Goal: Task Accomplishment & Management: Use online tool/utility

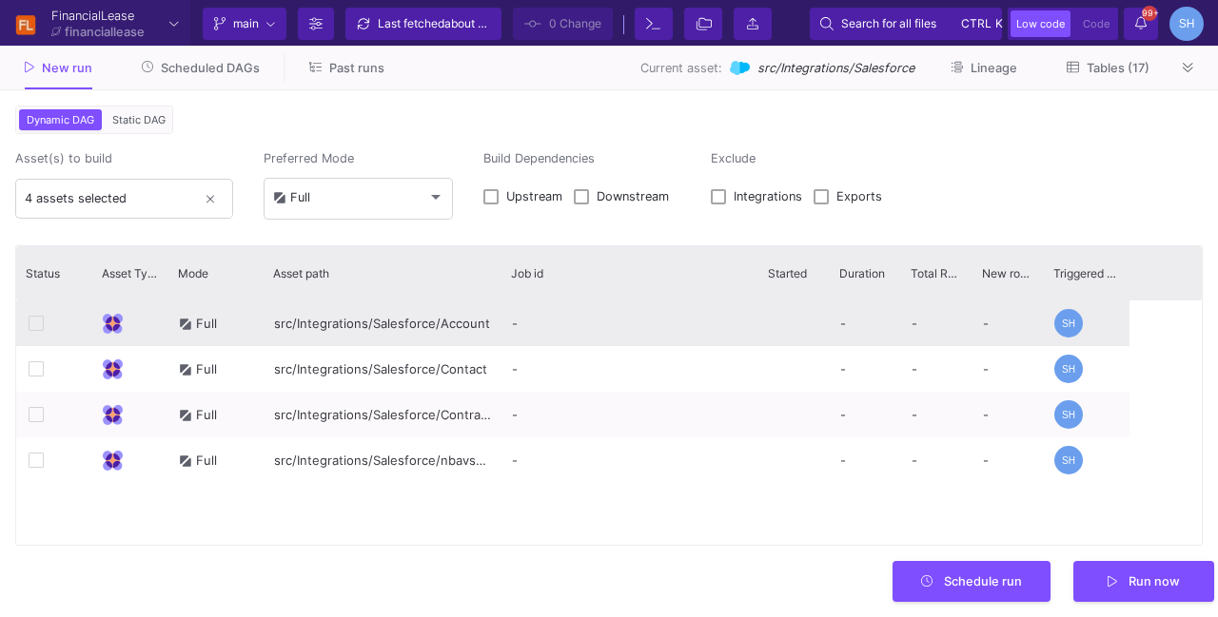
click at [33, 321] on icon at bounding box center [36, 323] width 15 height 15
click at [40, 323] on icon at bounding box center [36, 323] width 15 height 15
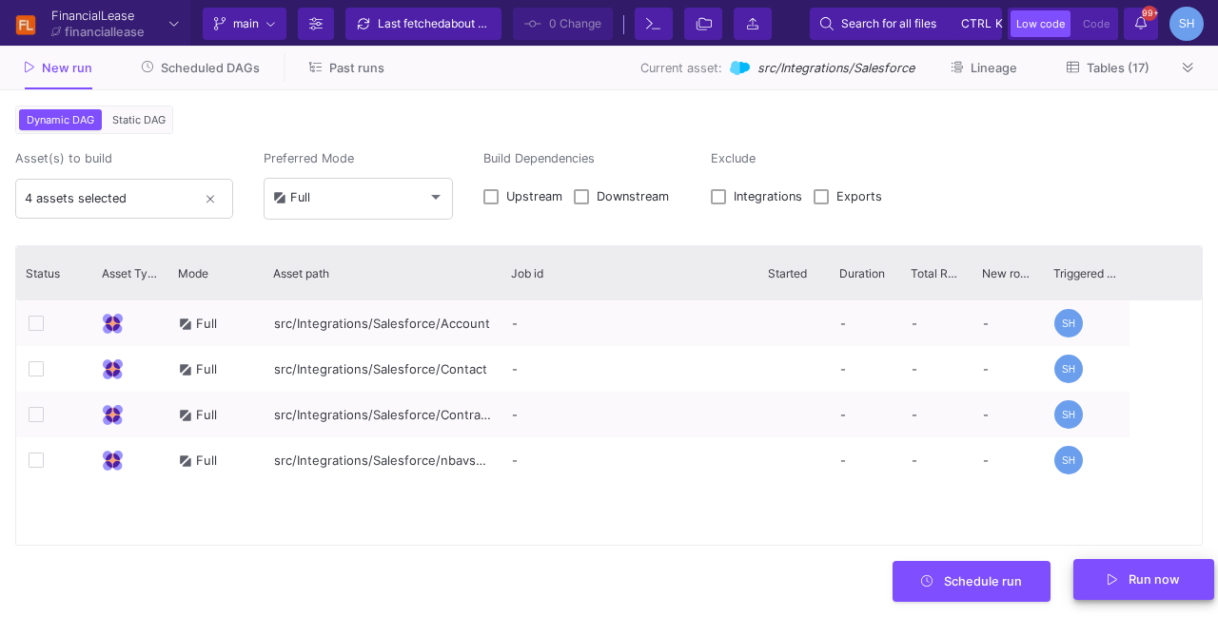
click at [1122, 583] on span "Run now" at bounding box center [1143, 579] width 72 height 14
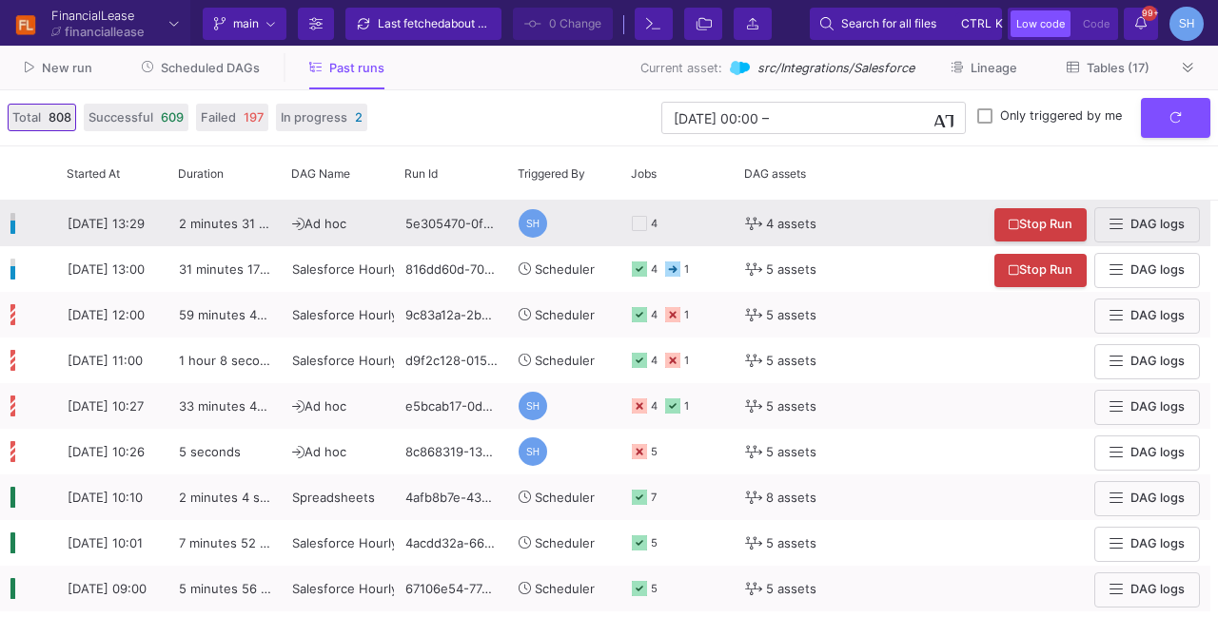
click at [248, 233] on div "2 minutes 31 seconds" at bounding box center [224, 224] width 113 height 46
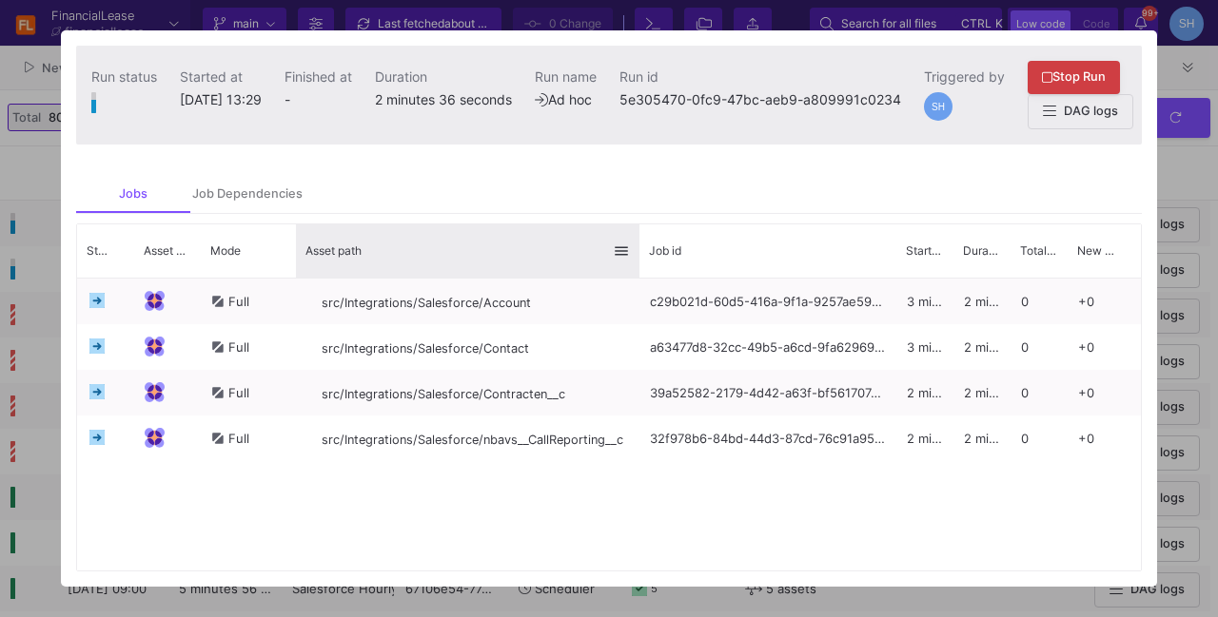
drag, startPoint x: 532, startPoint y: 260, endPoint x: 637, endPoint y: 250, distance: 106.0
click at [637, 250] on div at bounding box center [640, 251] width 8 height 53
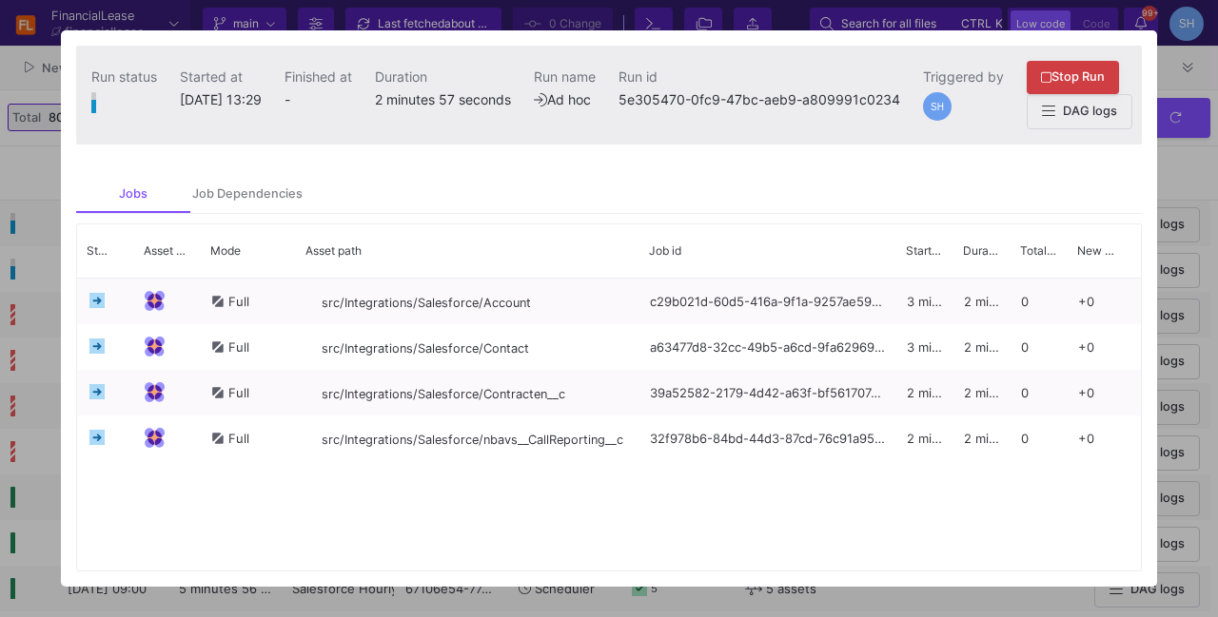
click at [826, 502] on div "Full src/Integrations/Salesforce/Account c29b021d-60d5-416a-9f1a-9257ae59b24e 3…" at bounding box center [609, 425] width 1064 height 292
click at [1180, 180] on div at bounding box center [609, 308] width 1218 height 617
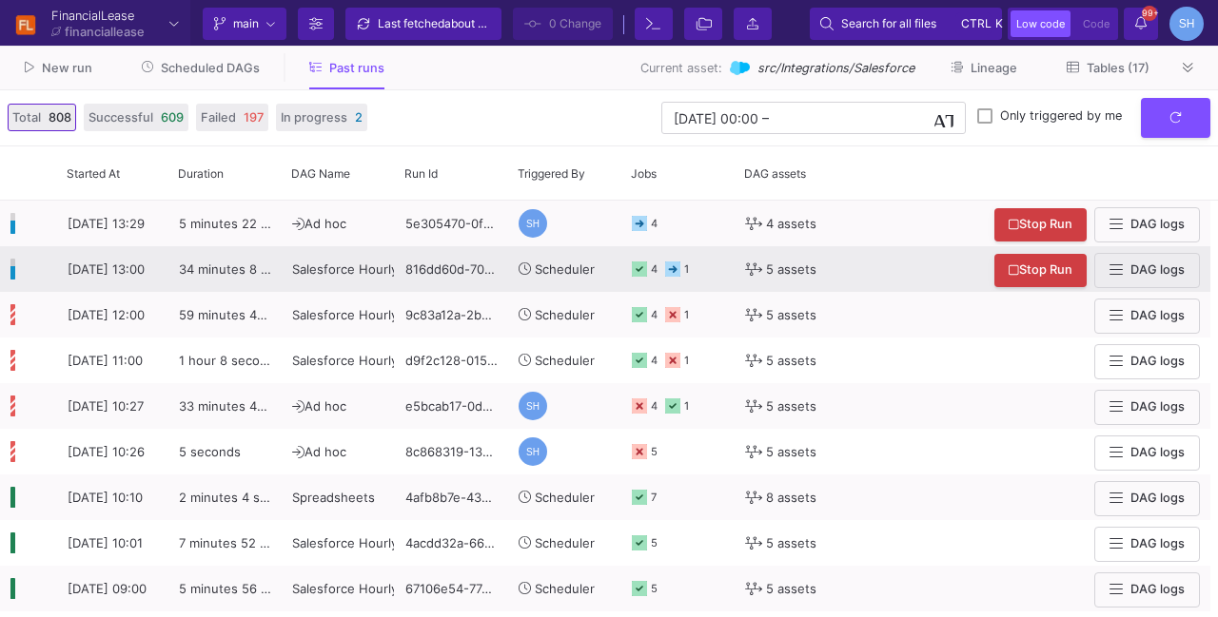
click at [691, 264] on div "4 1" at bounding box center [678, 269] width 92 height 44
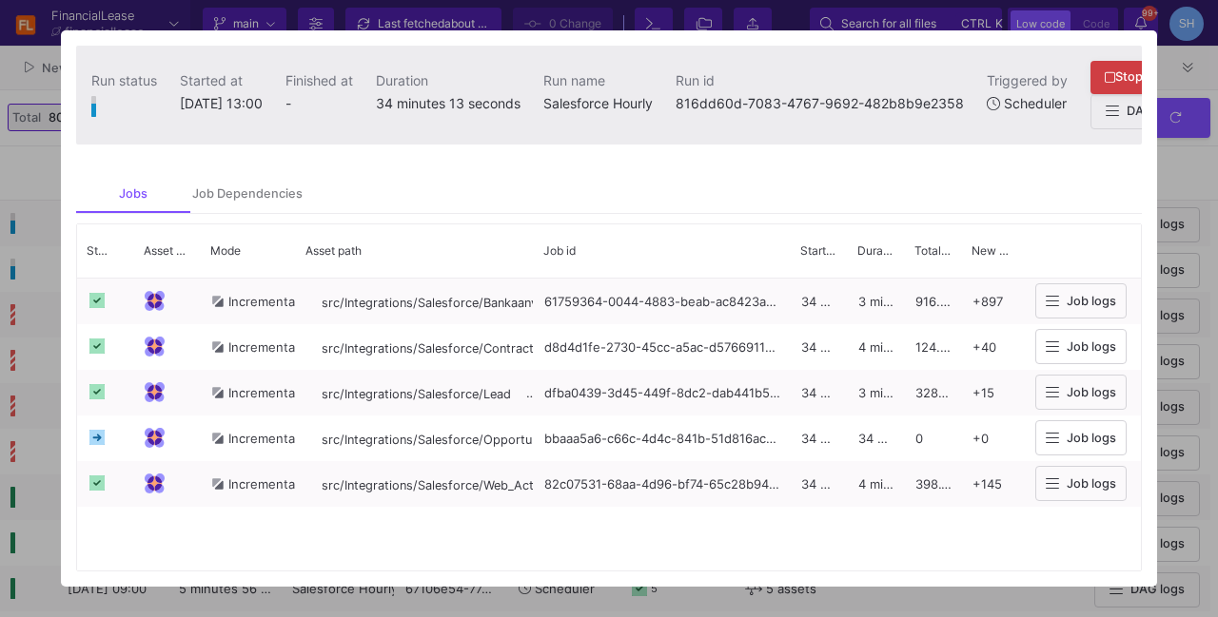
click at [1189, 185] on div at bounding box center [609, 308] width 1218 height 617
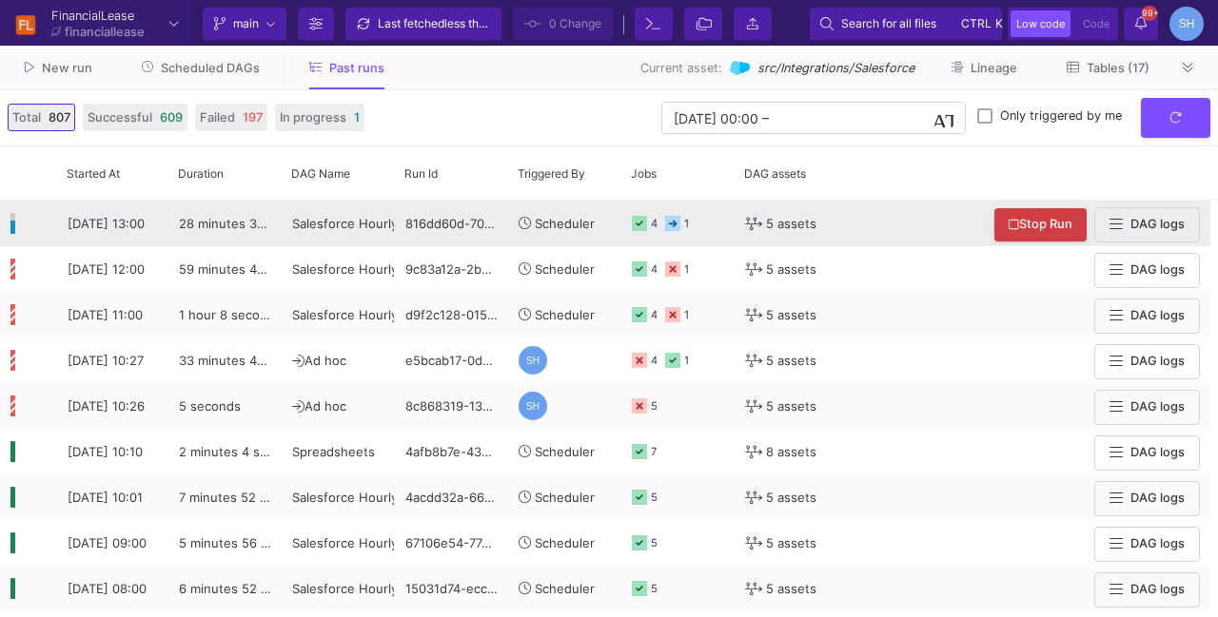
click at [639, 225] on icon at bounding box center [639, 223] width 15 height 15
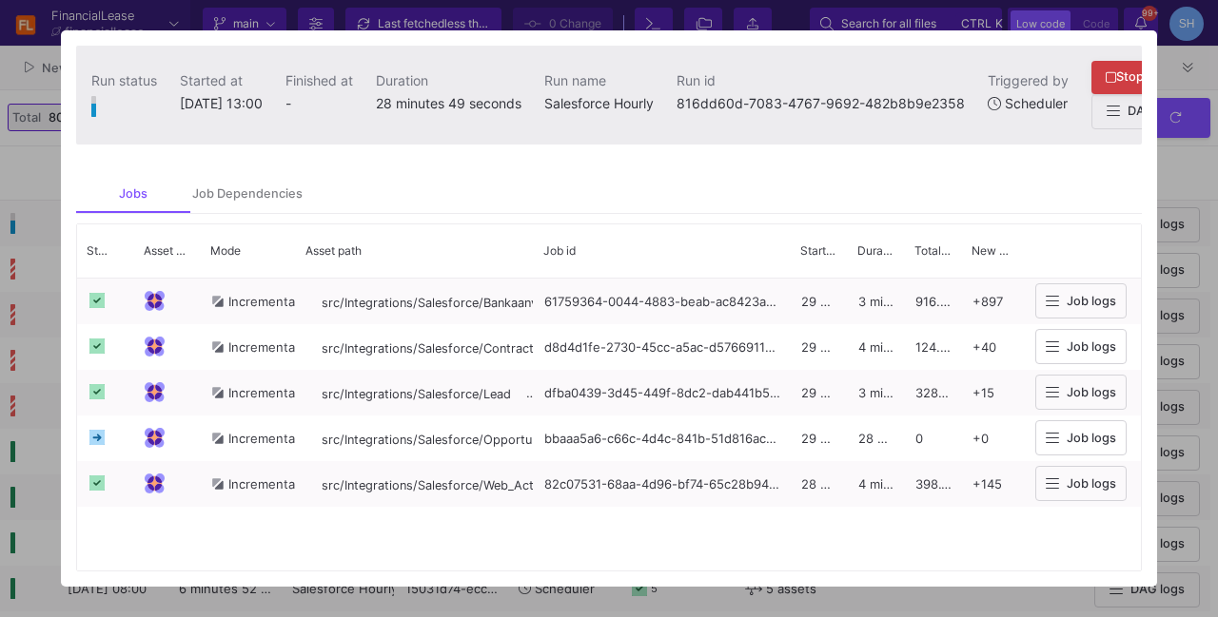
click at [1201, 180] on div at bounding box center [609, 308] width 1218 height 617
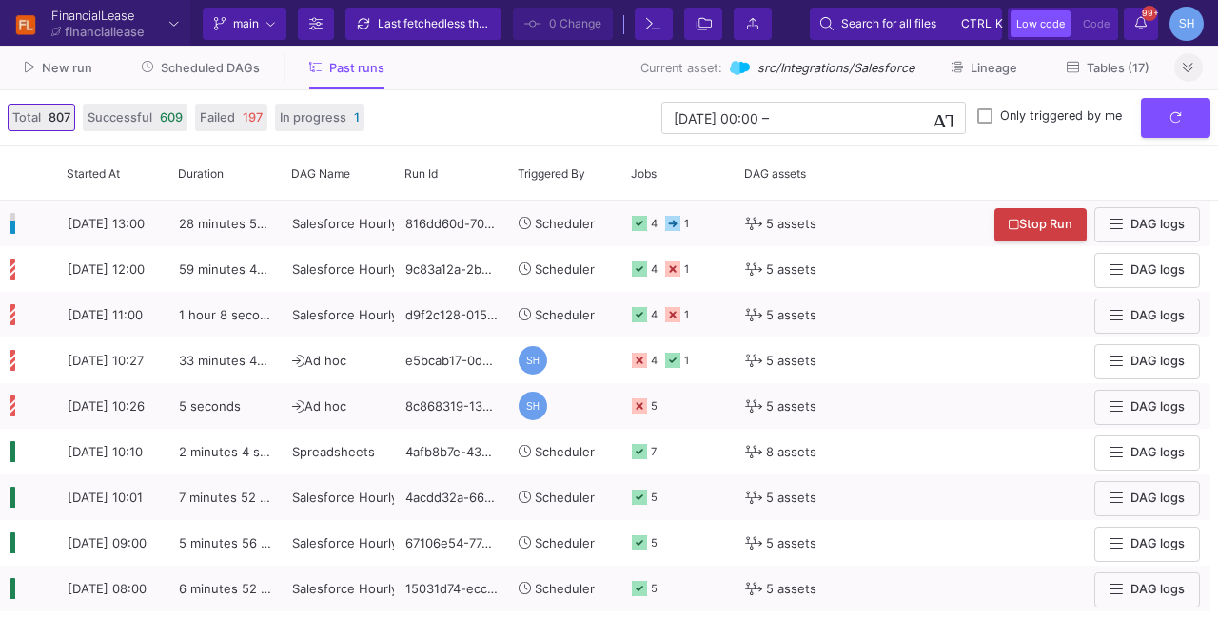
click at [1189, 66] on icon at bounding box center [1188, 68] width 10 height 12
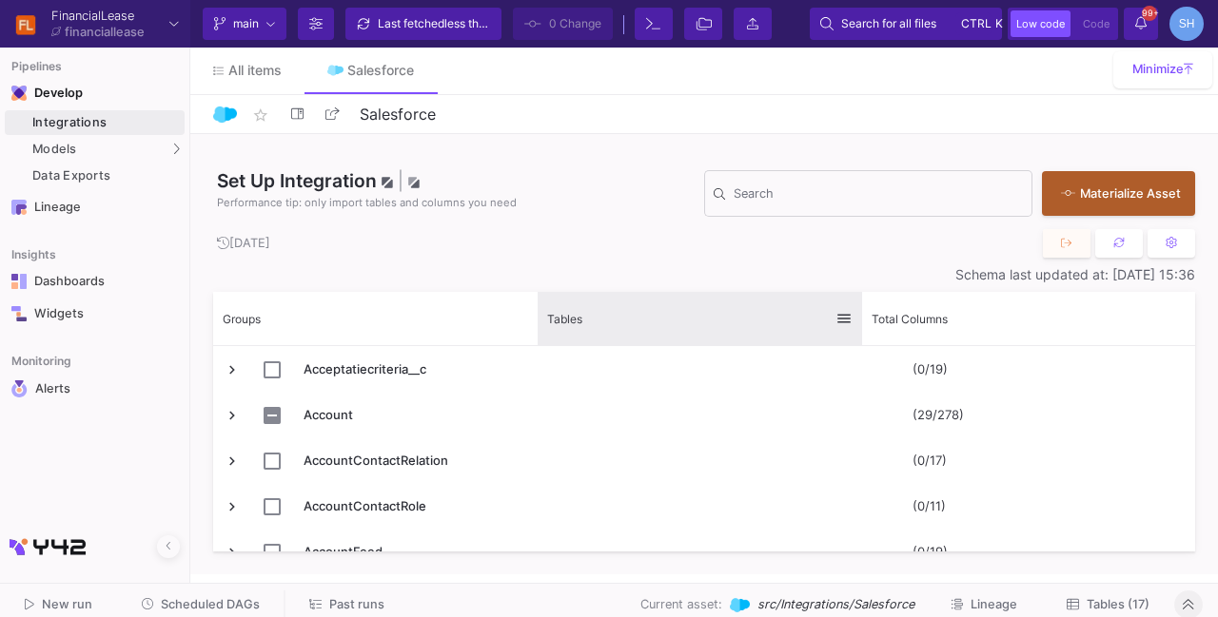
click at [839, 323] on span at bounding box center [843, 318] width 17 height 17
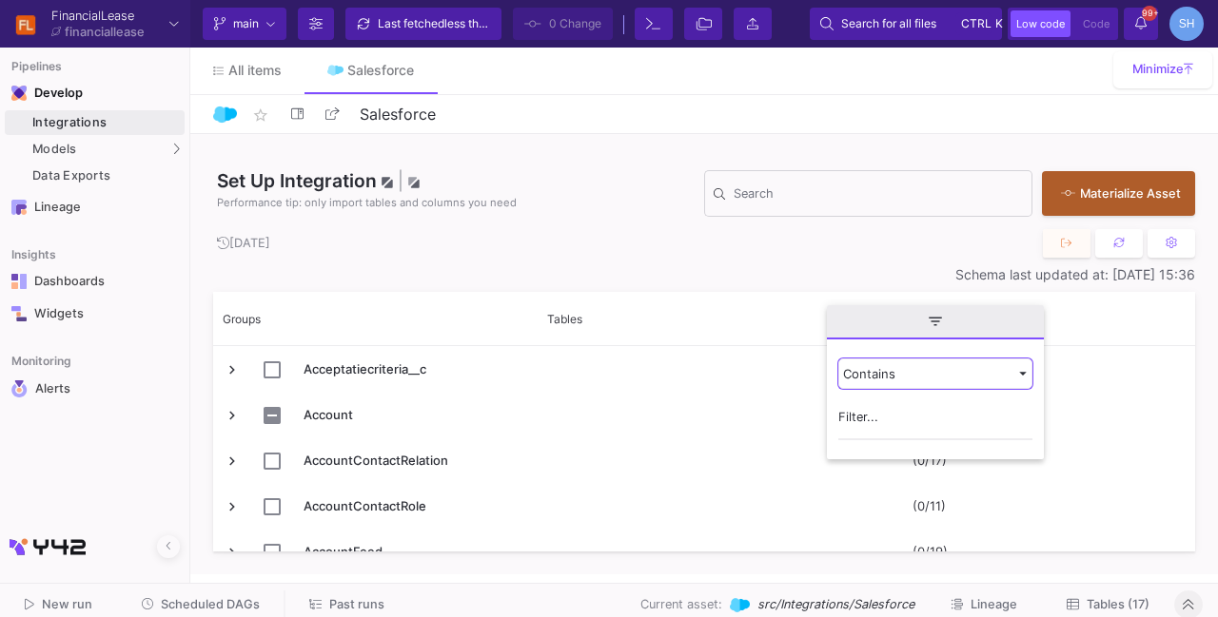
click at [885, 378] on div "Contains" at bounding box center [926, 373] width 167 height 15
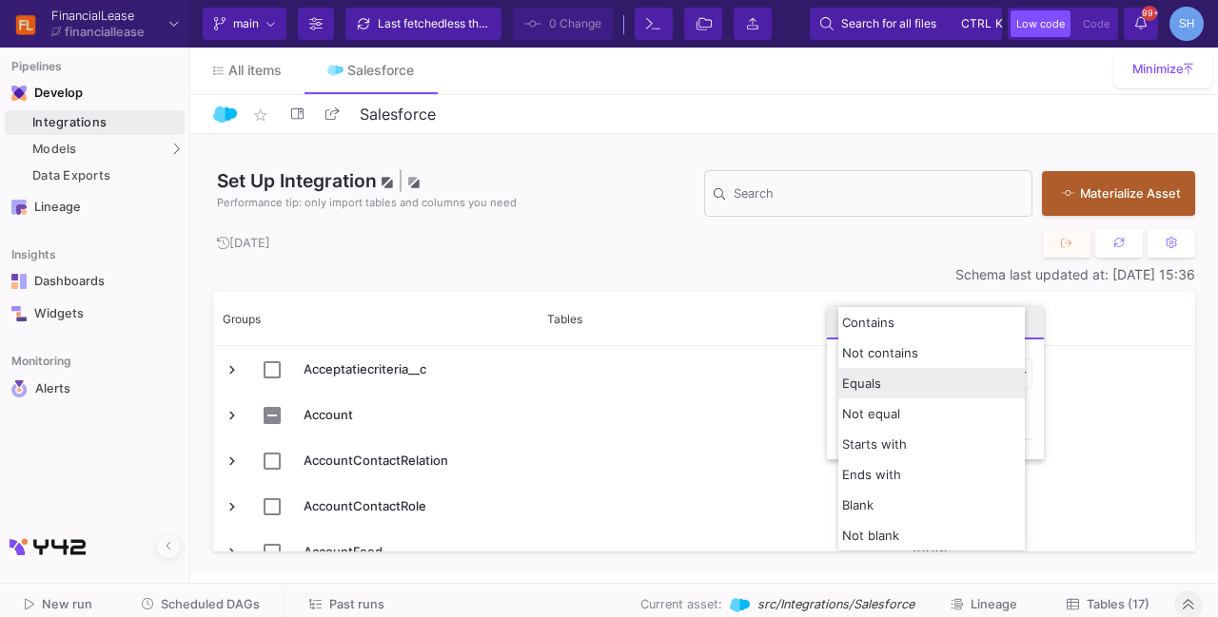
drag, startPoint x: 891, startPoint y: 401, endPoint x: 879, endPoint y: 383, distance: 20.6
click at [879, 383] on div "Contains Not contains Equals Not equal Starts with Ends with Blank Not blank" at bounding box center [931, 429] width 186 height 244
click at [879, 383] on span "Equals" at bounding box center [861, 383] width 39 height 15
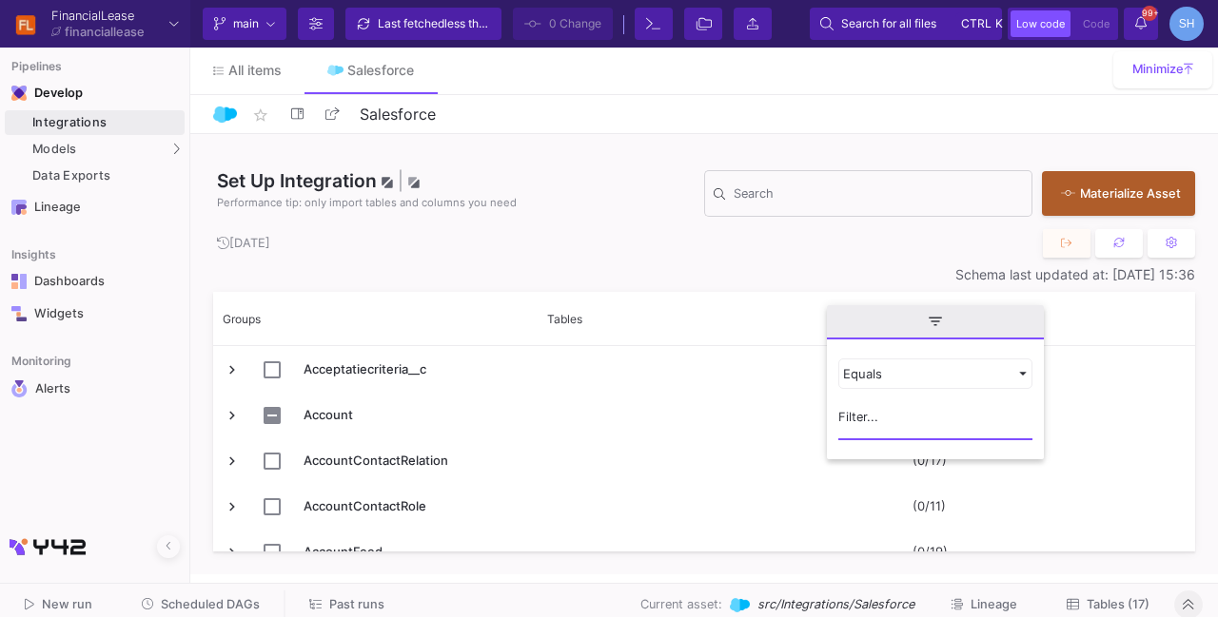
click at [873, 431] on input "Filter Value" at bounding box center [935, 421] width 194 height 38
type input "opportunity"
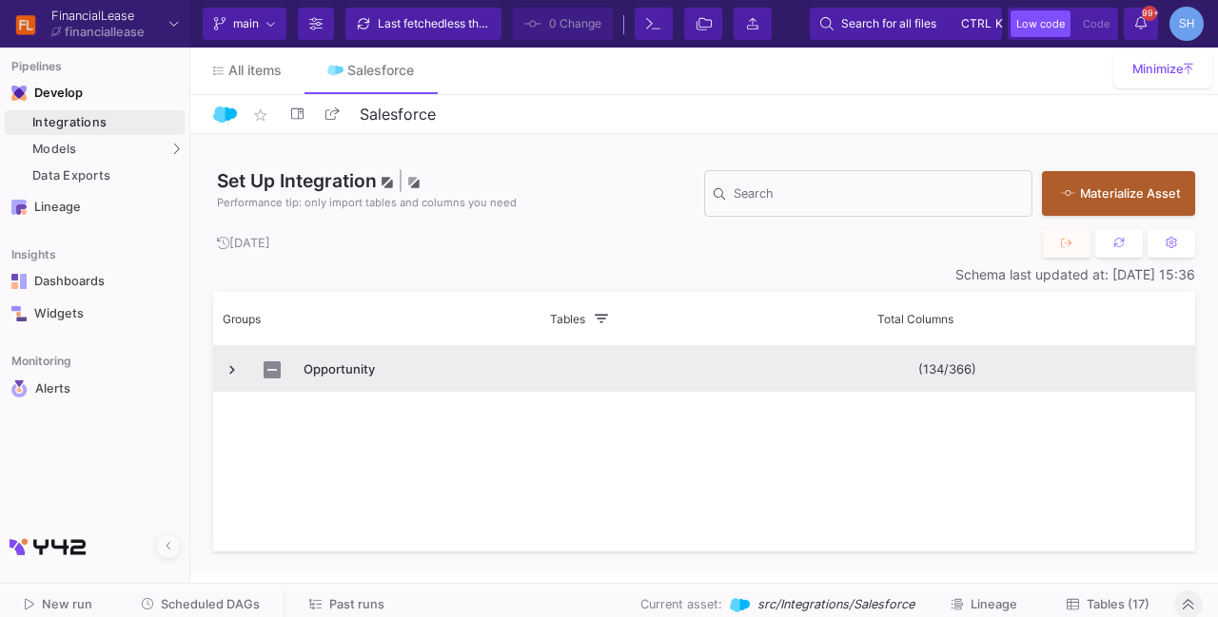
click at [228, 372] on span "Press SPACE to select this row." at bounding box center [232, 370] width 17 height 17
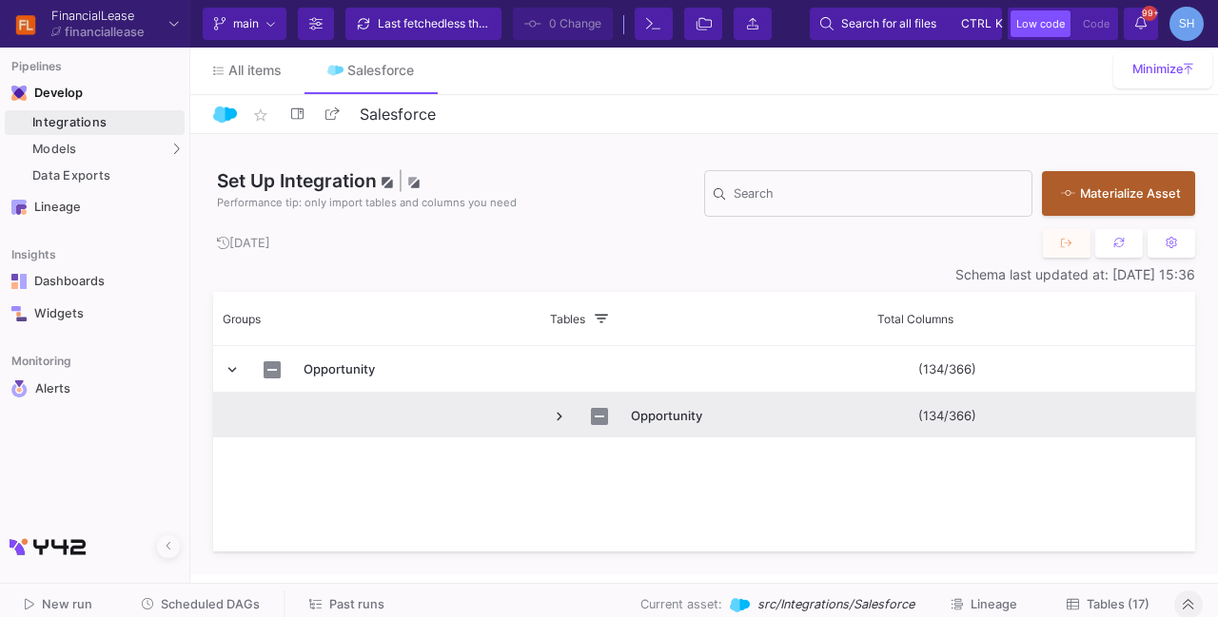
click at [558, 414] on span "Press SPACE to select this row." at bounding box center [559, 416] width 17 height 17
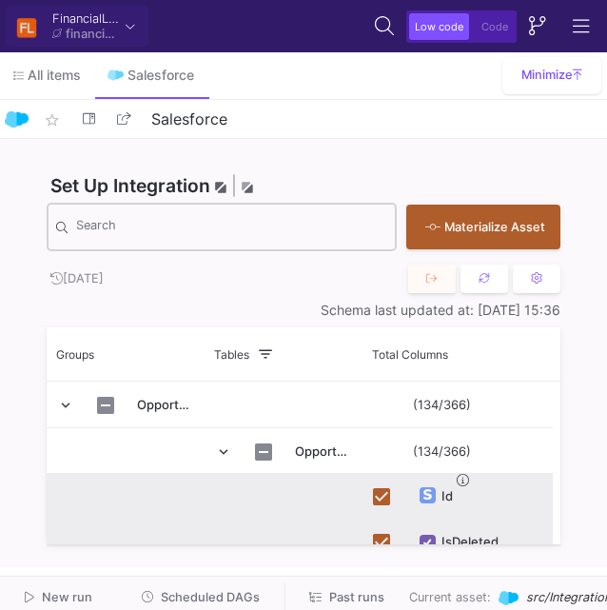
paste input "Aanschafwaarde_incl_BTW2__c"
click at [88, 232] on input "Search" at bounding box center [231, 230] width 311 height 19
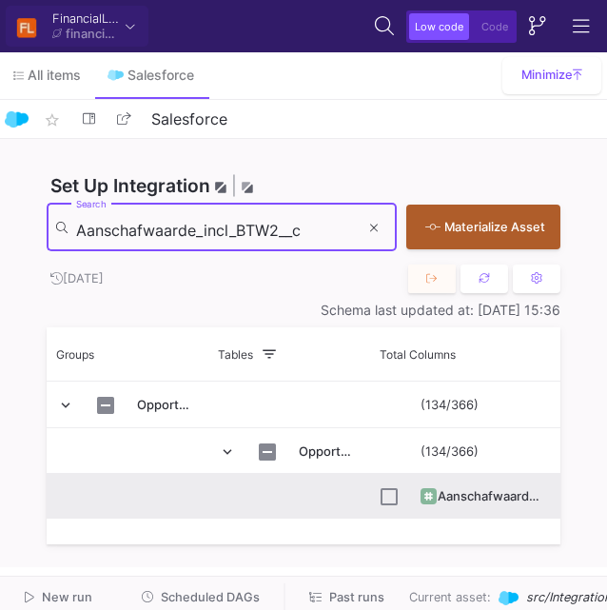
type input "Aanschafwaarde_incl_BTW2__c"
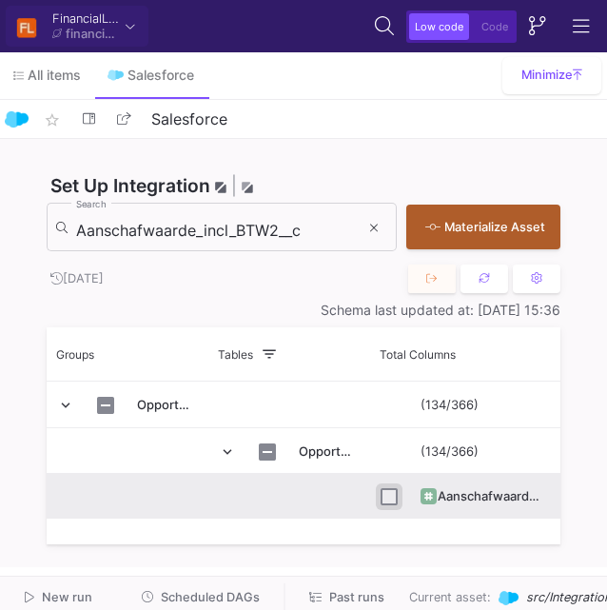
click at [391, 500] on input "Press Space to toggle row selection (unchecked)" at bounding box center [389, 496] width 17 height 17
checkbox input "true"
click at [158, 234] on input "Aanschafwaarde_incl_BTW2__c" at bounding box center [217, 230] width 283 height 19
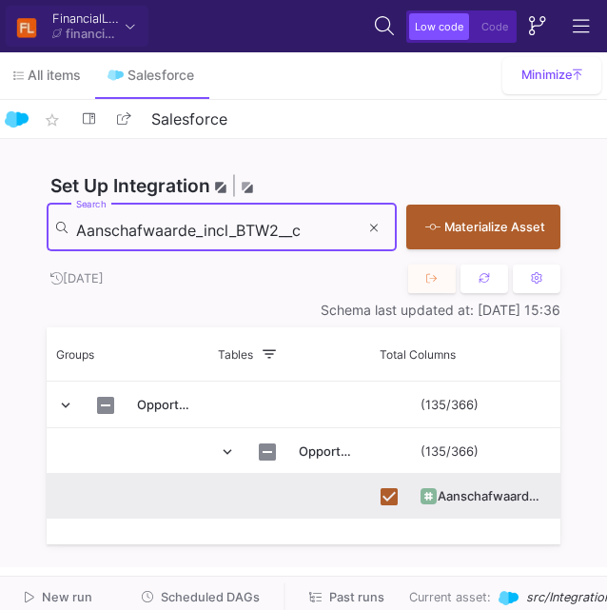
click at [158, 234] on input "Aanschafwaarde_incl_BTW2__c" at bounding box center [217, 230] width 283 height 19
paste input "Datum_eerste_offerte"
click at [158, 234] on input "Aanschafwaarde_incl_BTW2__c" at bounding box center [217, 230] width 283 height 19
type input "Datum_eerste_offerte__c"
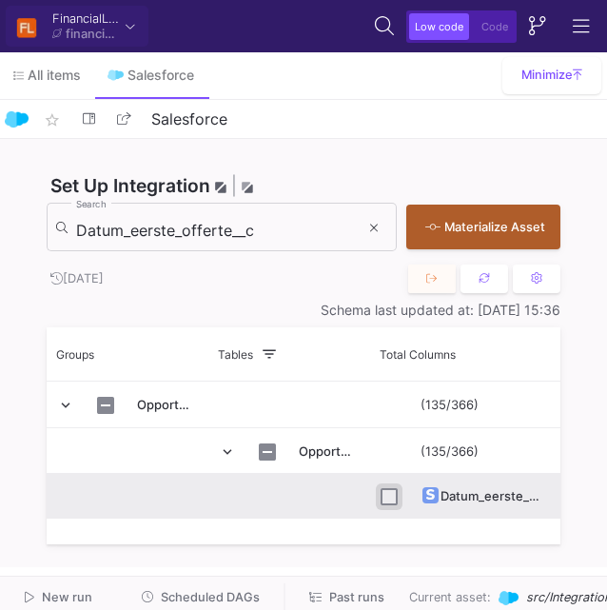
click at [383, 494] on input "Press Space to toggle row selection (unchecked)" at bounding box center [389, 496] width 17 height 17
checkbox input "true"
click at [211, 240] on div "Datum_eerste_offerte__c Search" at bounding box center [217, 226] width 283 height 52
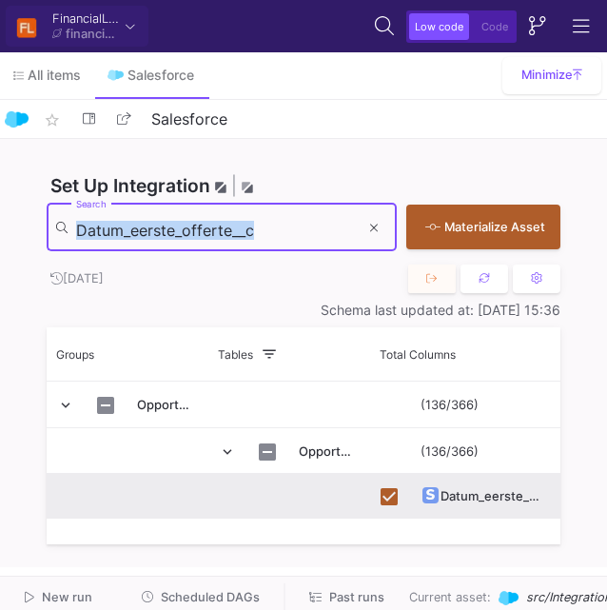
click at [211, 240] on div "Datum_eerste_offerte__c Search" at bounding box center [217, 226] width 283 height 52
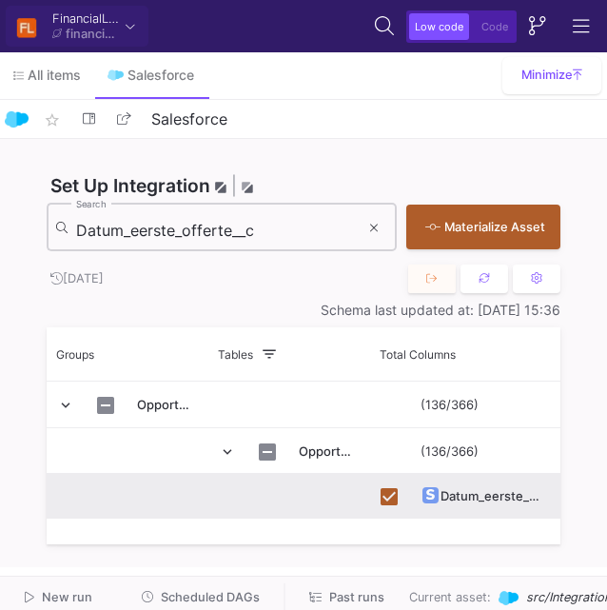
drag, startPoint x: 179, startPoint y: 218, endPoint x: 187, endPoint y: 231, distance: 15.8
click at [187, 231] on div "Datum_eerste_offerte__c Search" at bounding box center [217, 226] width 283 height 52
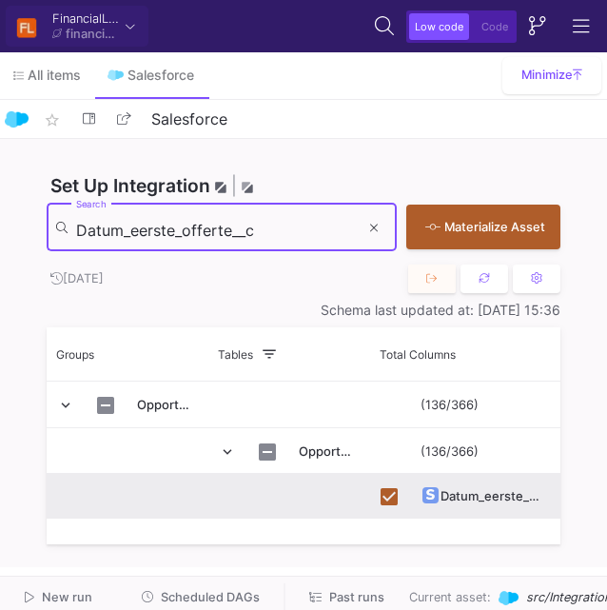
click at [187, 231] on input "Datum_eerste_offerte__c" at bounding box center [217, 230] width 283 height 19
paste input "LT_Uitslag_bank"
type input "DLT_Uitslag_bank__c"
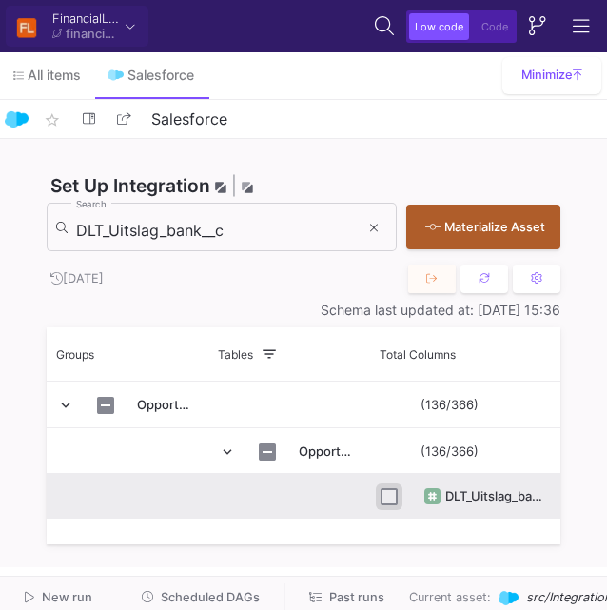
click at [390, 497] on input "Press Space to toggle row selection (unchecked)" at bounding box center [389, 496] width 17 height 17
checkbox input "true"
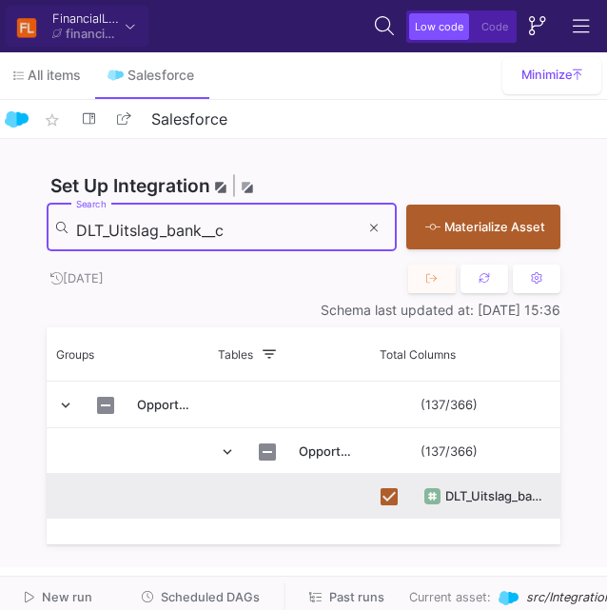
click at [127, 235] on input "DLT_Uitslag_bank__c" at bounding box center [217, 230] width 283 height 19
paste input "oorlooptijd_offerte"
click at [127, 235] on input "Doorlooptijd_offerte__c" at bounding box center [217, 230] width 283 height 19
type input "Doorlooptijd_offerte__c"
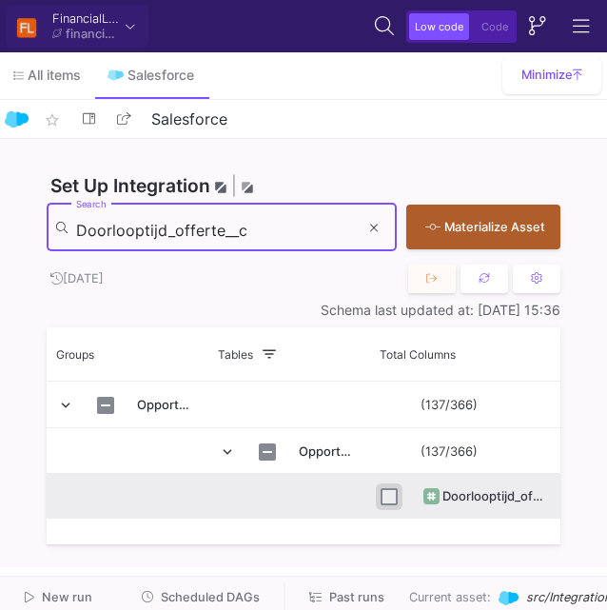
click at [392, 497] on input "Press Space to toggle row selection (unchecked)" at bounding box center [389, 496] width 17 height 17
checkbox input "true"
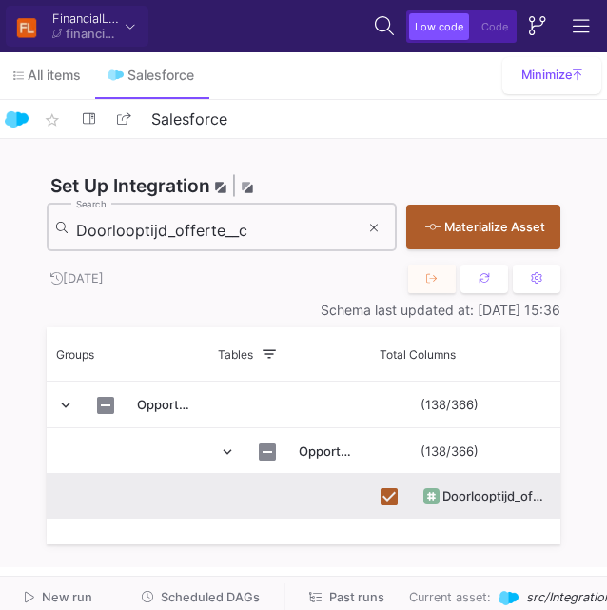
click at [133, 225] on input "Doorlooptijd_offerte__c" at bounding box center [217, 230] width 283 height 19
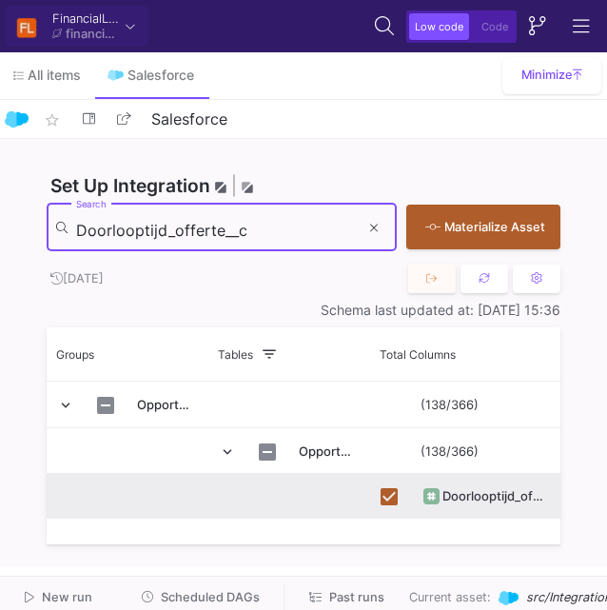
click at [133, 225] on input "Doorlooptijd_offerte__c" at bounding box center [217, 230] width 283 height 19
paste input "HasOpenActivity"
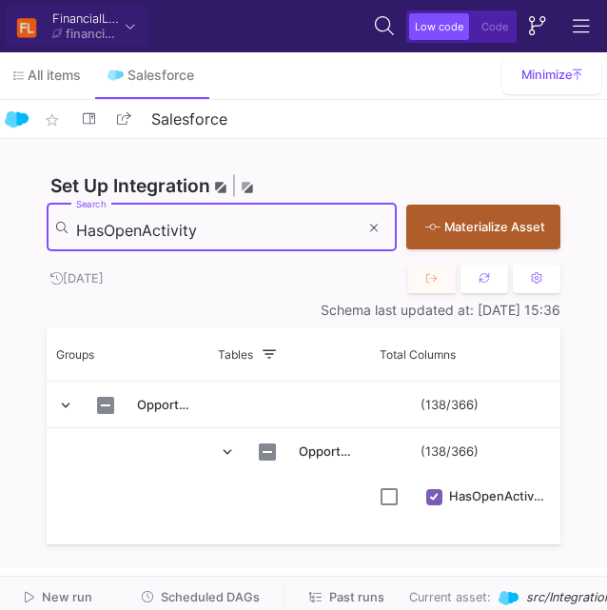
click at [133, 225] on input "HasOpenActivity" at bounding box center [217, 230] width 283 height 19
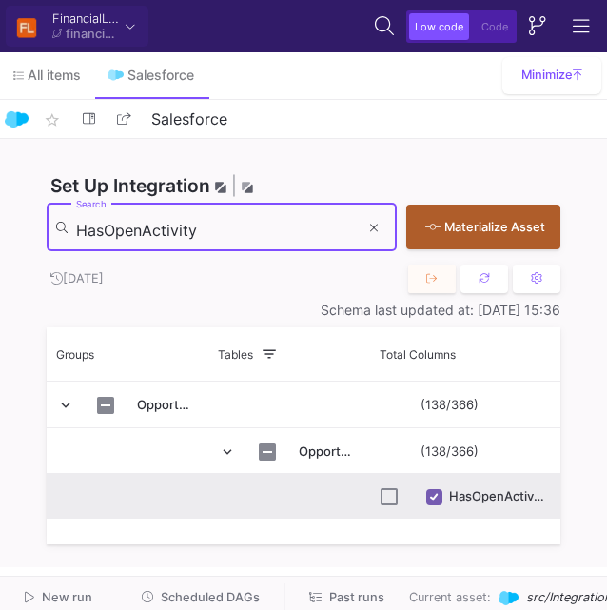
type input "HasOpenActivity"
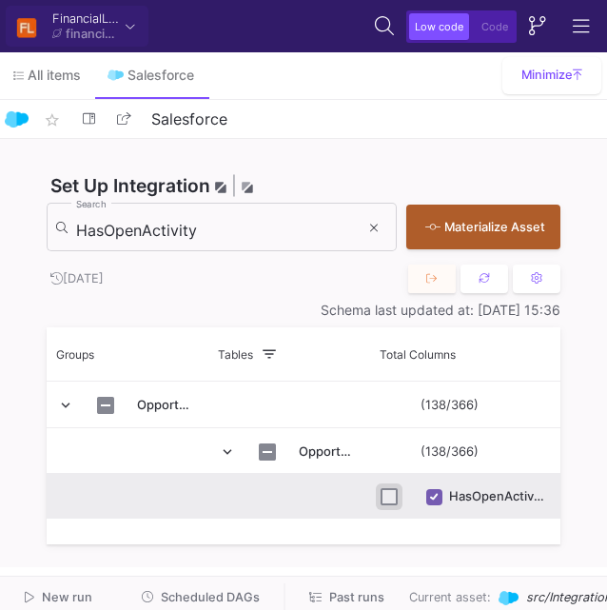
click at [393, 495] on input "Press Space to toggle row selection (unchecked)" at bounding box center [389, 496] width 17 height 17
checkbox input "true"
click at [129, 240] on div "HasOpenActivity Search" at bounding box center [217, 226] width 283 height 52
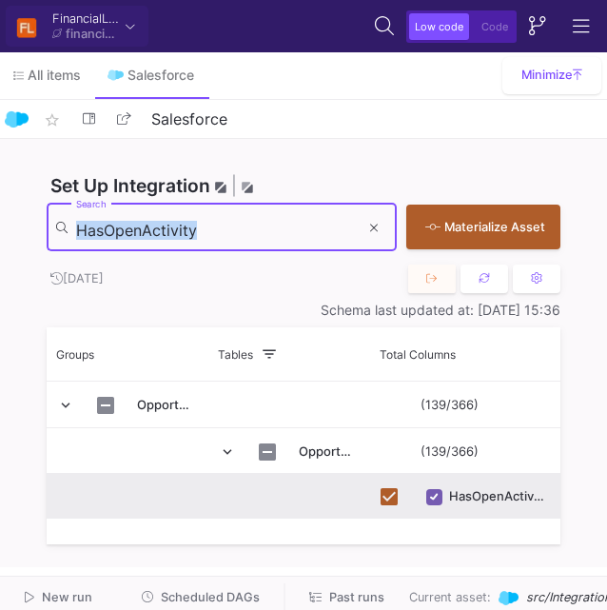
click at [129, 240] on div "HasOpenActivity Search" at bounding box center [217, 226] width 283 height 52
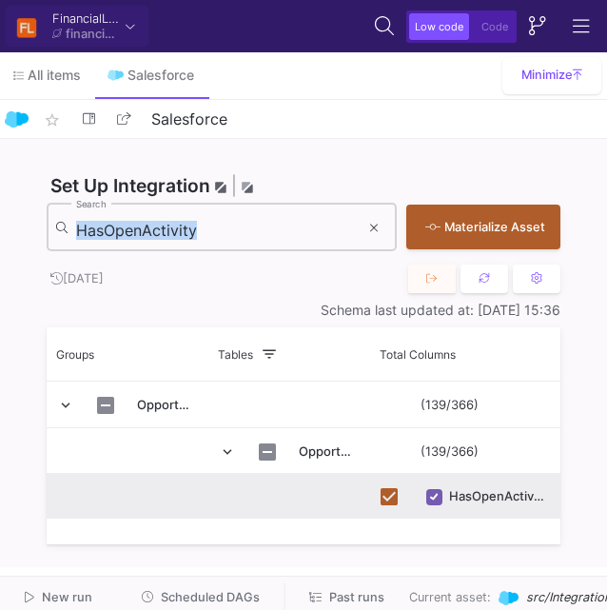
click at [129, 240] on div "HasOpenActivity Search" at bounding box center [217, 226] width 283 height 52
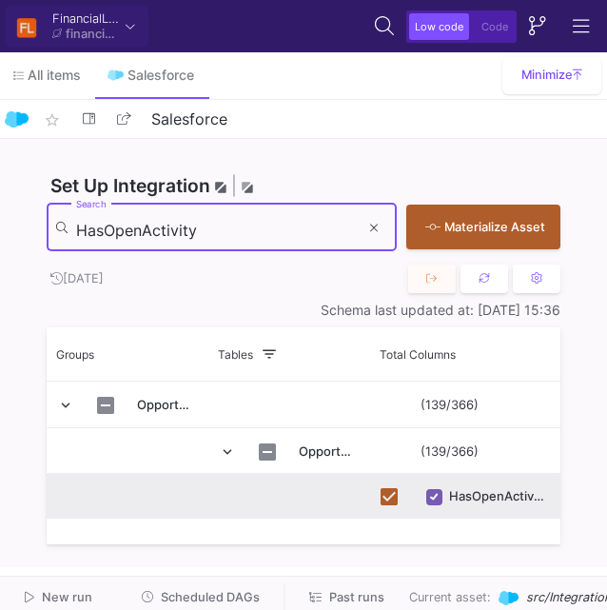
paste input "Maandbedrag1__c"
type input "Maandbedrag1__c"
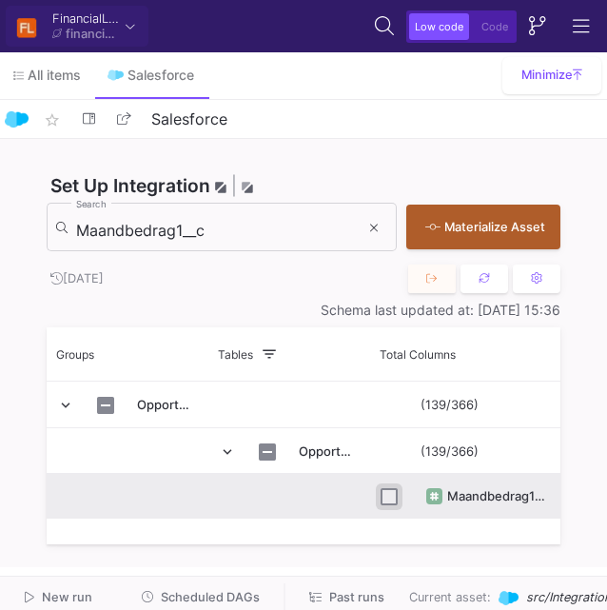
click at [391, 500] on input "Press Space to toggle row selection (unchecked)" at bounding box center [389, 496] width 17 height 17
checkbox input "true"
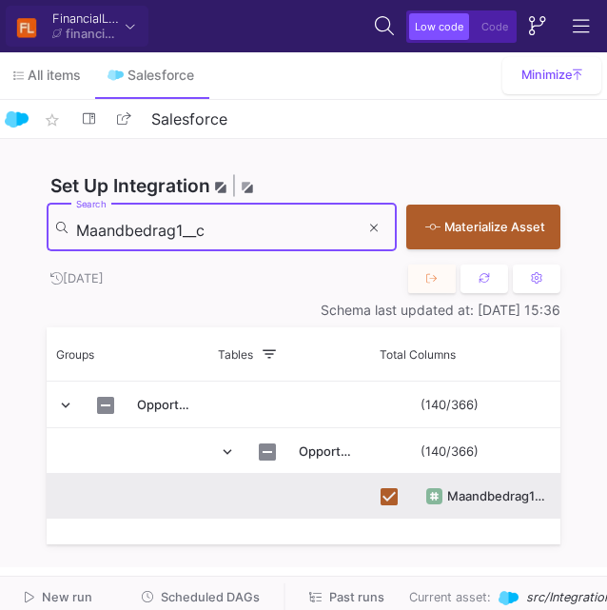
click at [138, 233] on input "Maandbedrag1__c" at bounding box center [217, 230] width 283 height 19
paste input "Ondergebracht_bij"
type input "Ondergebracht_bij__c"
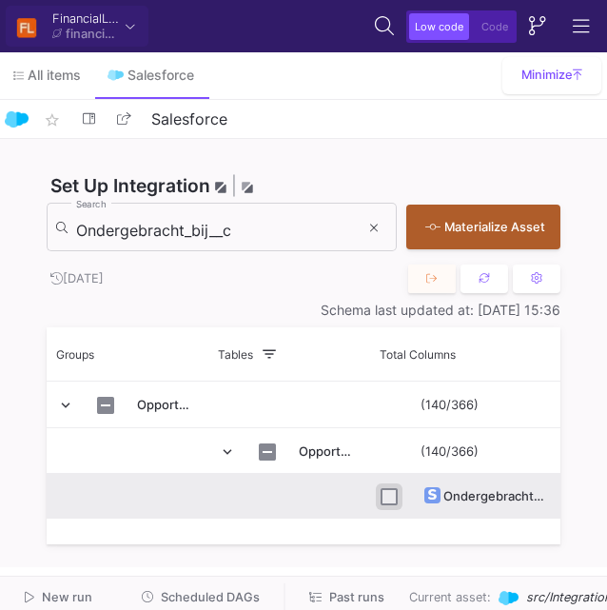
click at [384, 503] on input "Press Space to toggle row selection (unchecked)" at bounding box center [389, 496] width 17 height 17
checkbox input "true"
click at [145, 219] on div "Ondergebracht_bij__c Search" at bounding box center [217, 226] width 283 height 52
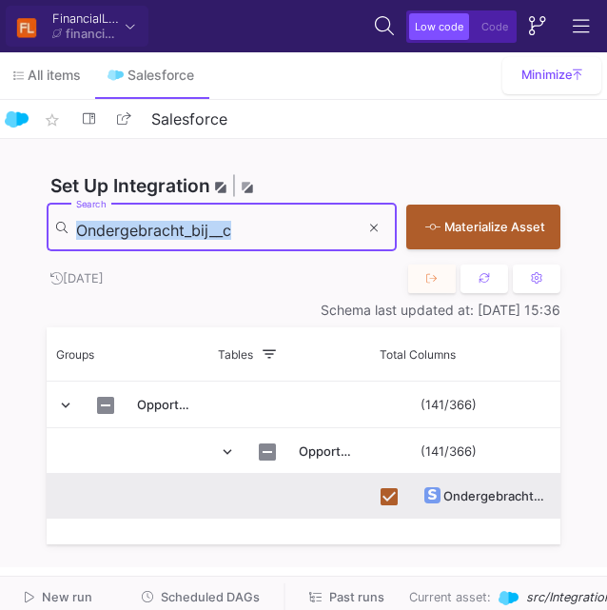
click at [145, 219] on div "Ondergebracht_bij__c Search" at bounding box center [217, 226] width 283 height 52
paste input "Provisiepercentage__c"
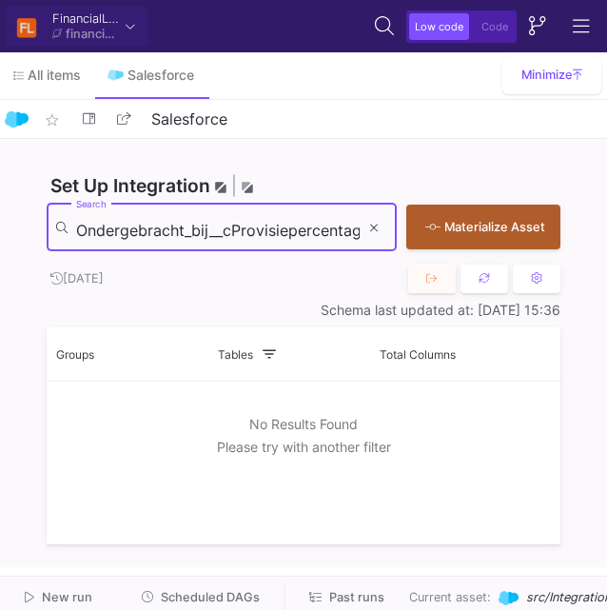
scroll to position [0, 35]
click at [125, 236] on input "Ondergebracht_bij__cProvisiepercentage__c" at bounding box center [217, 230] width 283 height 19
paste input
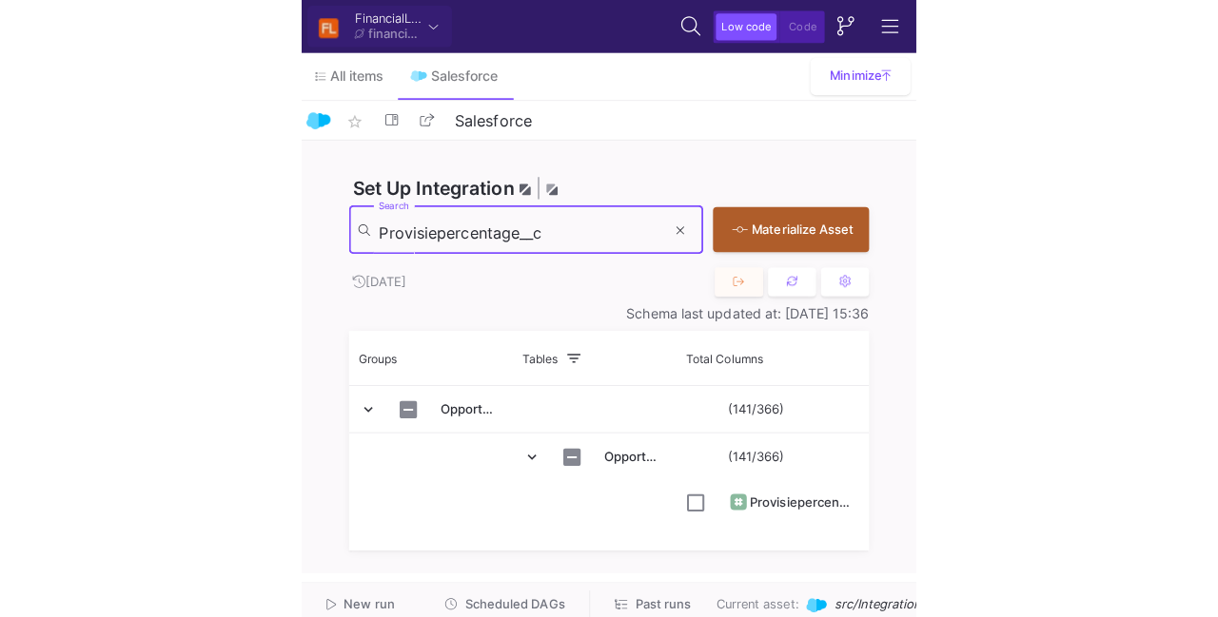
scroll to position [0, 0]
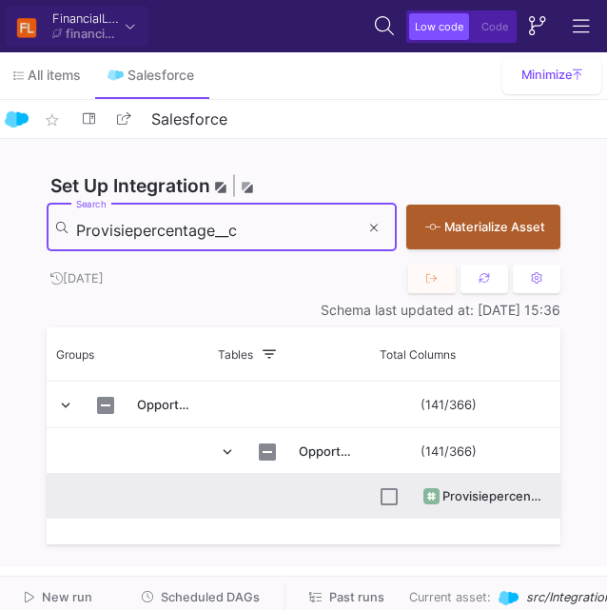
type input "Provisiepercentage__c"
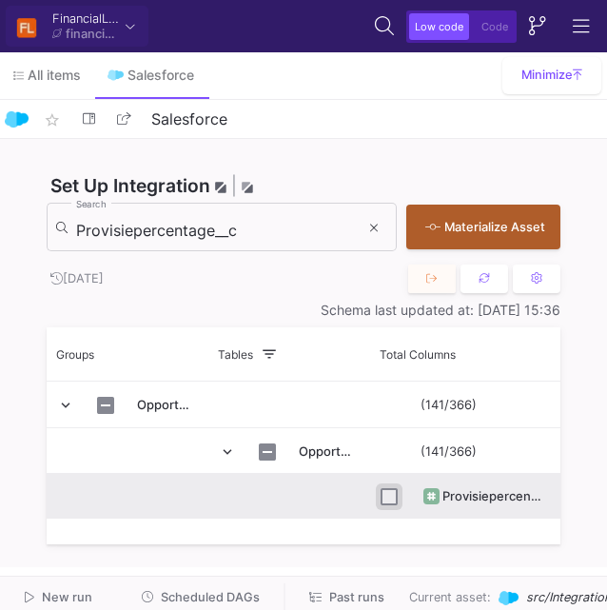
click at [389, 499] on input "Press Space to toggle row selection (unchecked)" at bounding box center [389, 496] width 17 height 17
checkbox input "true"
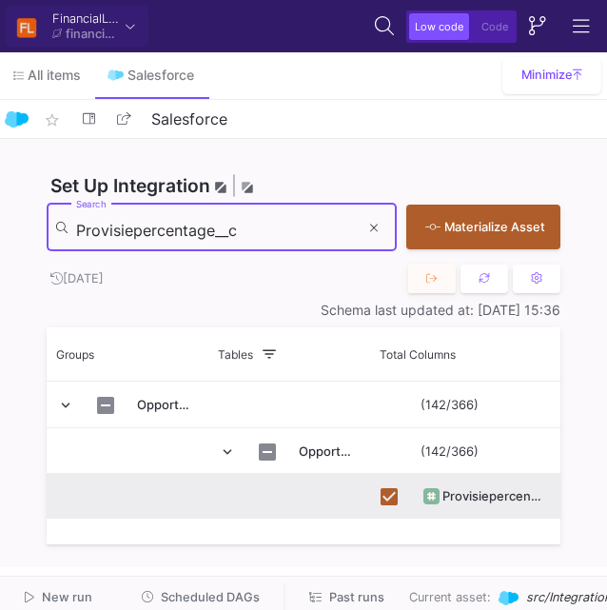
click at [158, 232] on input "Provisiepercentage__c" at bounding box center [217, 230] width 283 height 19
paste input "Used_to_be_ROS"
click at [158, 232] on input "Used_to_be_ROS__c" at bounding box center [217, 230] width 283 height 19
type input "Used_to_be_ROS__c"
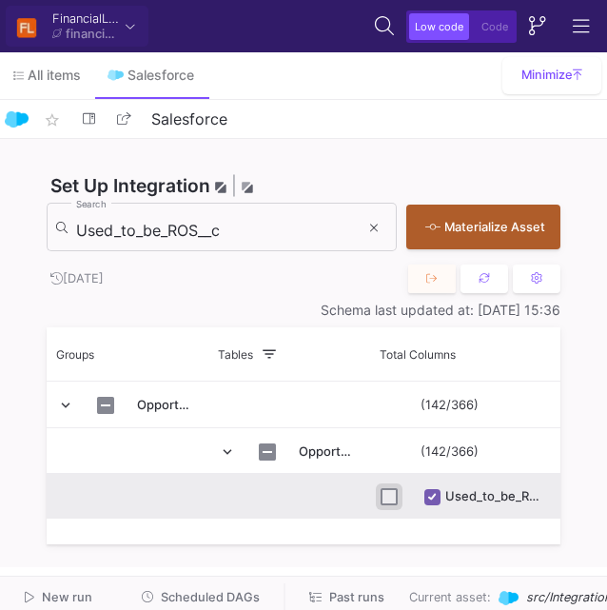
click at [388, 495] on input "Press Space to toggle row selection (unchecked)" at bounding box center [389, 496] width 17 height 17
checkbox input "true"
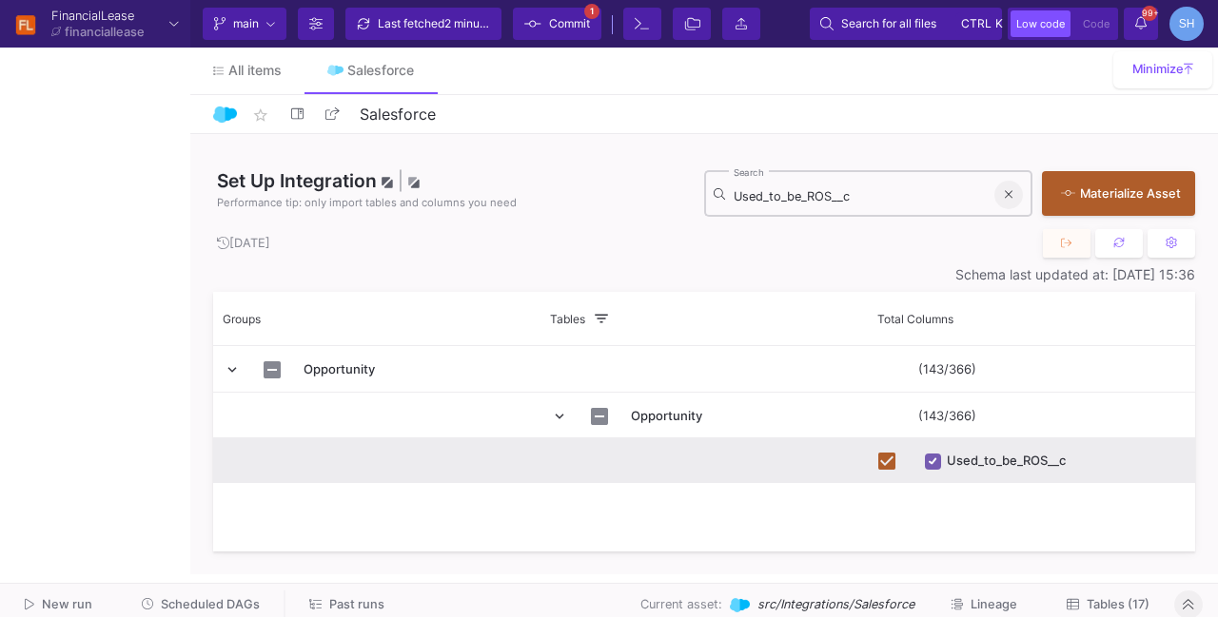
click at [1005, 193] on icon at bounding box center [1009, 194] width 8 height 12
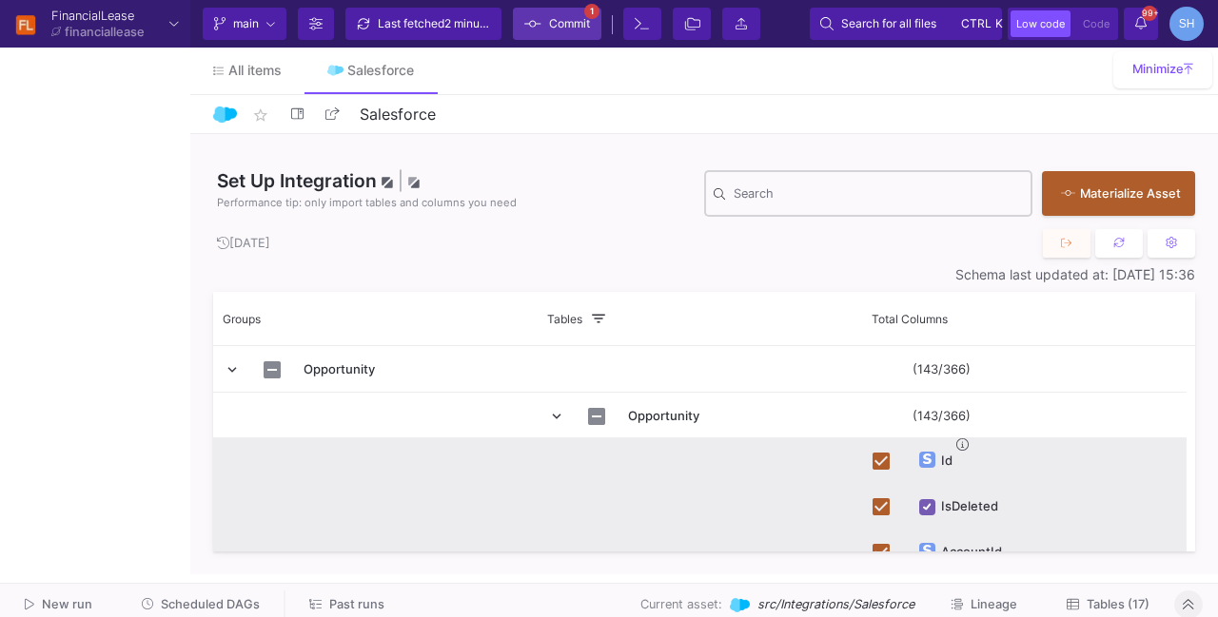
click at [562, 17] on span "Commit" at bounding box center [569, 24] width 41 height 29
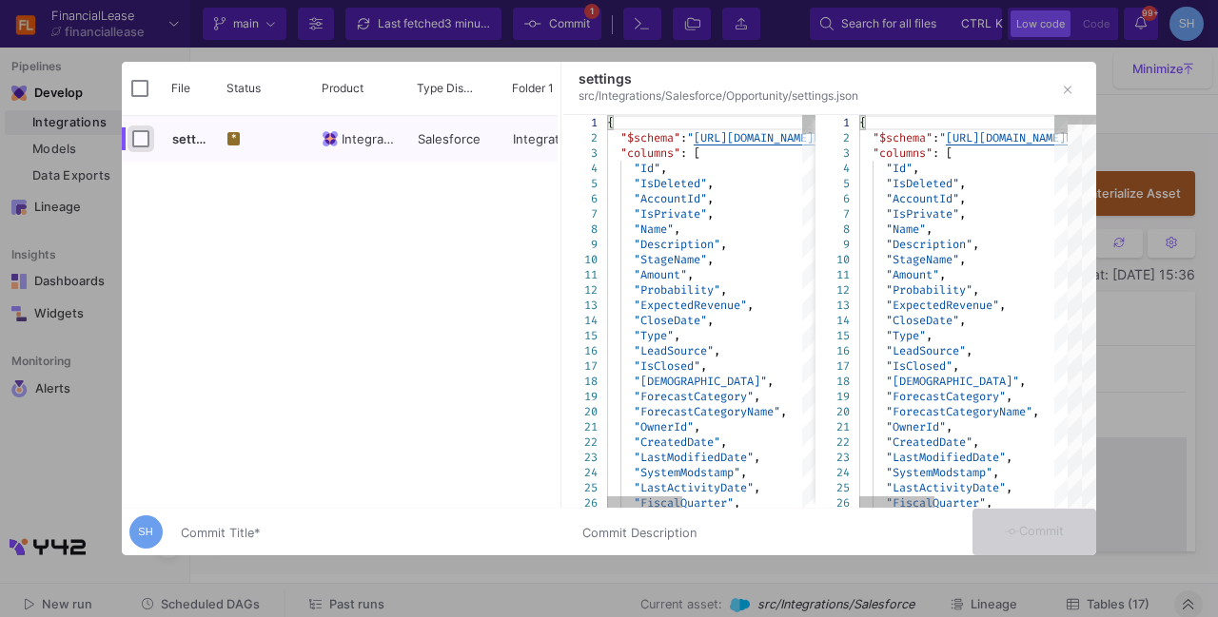
click at [143, 142] on input "Press Space to toggle row selection (unchecked)" at bounding box center [140, 138] width 17 height 17
checkbox input "true"
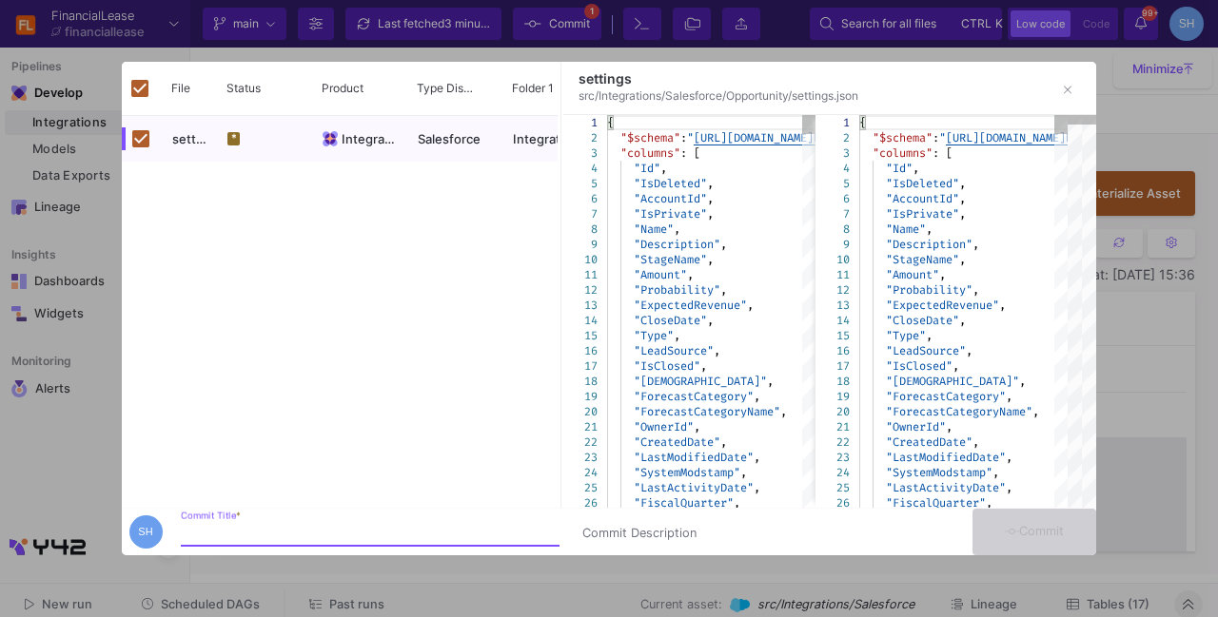
click at [219, 528] on input "Commit Title *" at bounding box center [370, 533] width 379 height 15
type input "added new columns"
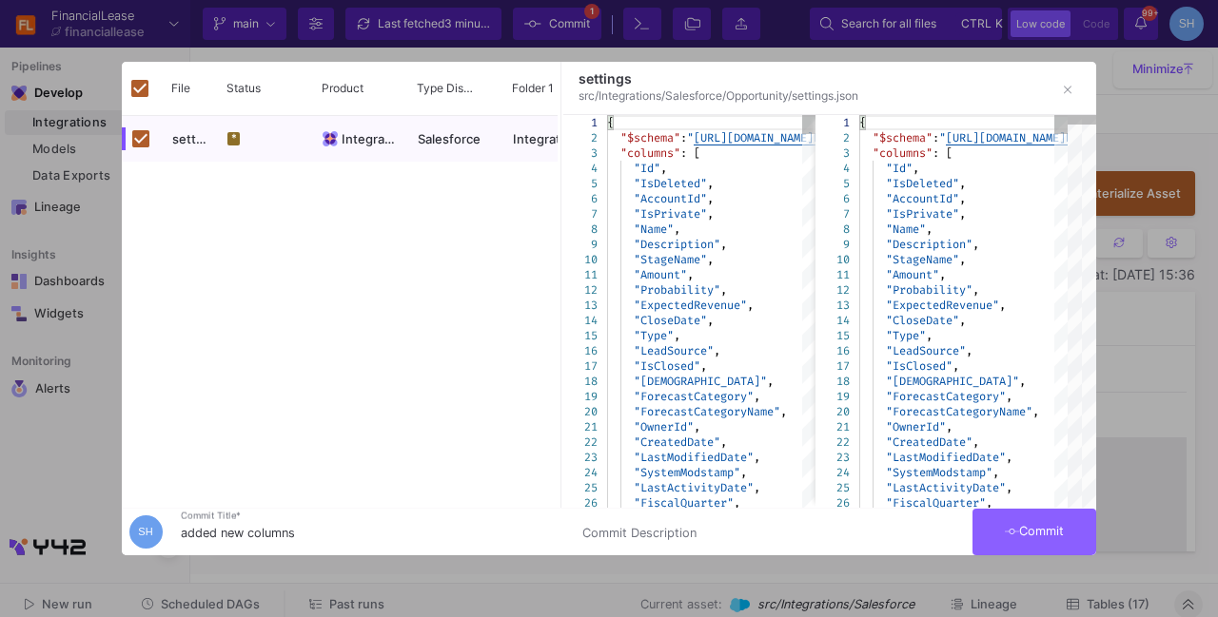
click at [1046, 531] on span "Commit" at bounding box center [1035, 531] width 60 height 14
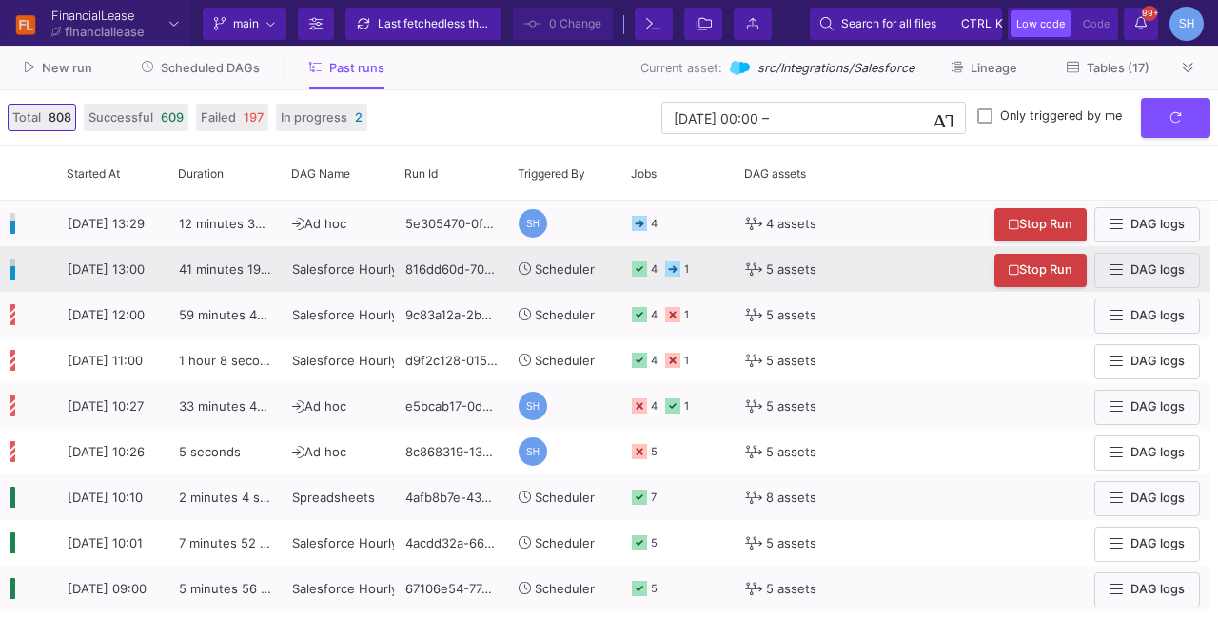
click at [671, 264] on icon at bounding box center [672, 269] width 15 height 15
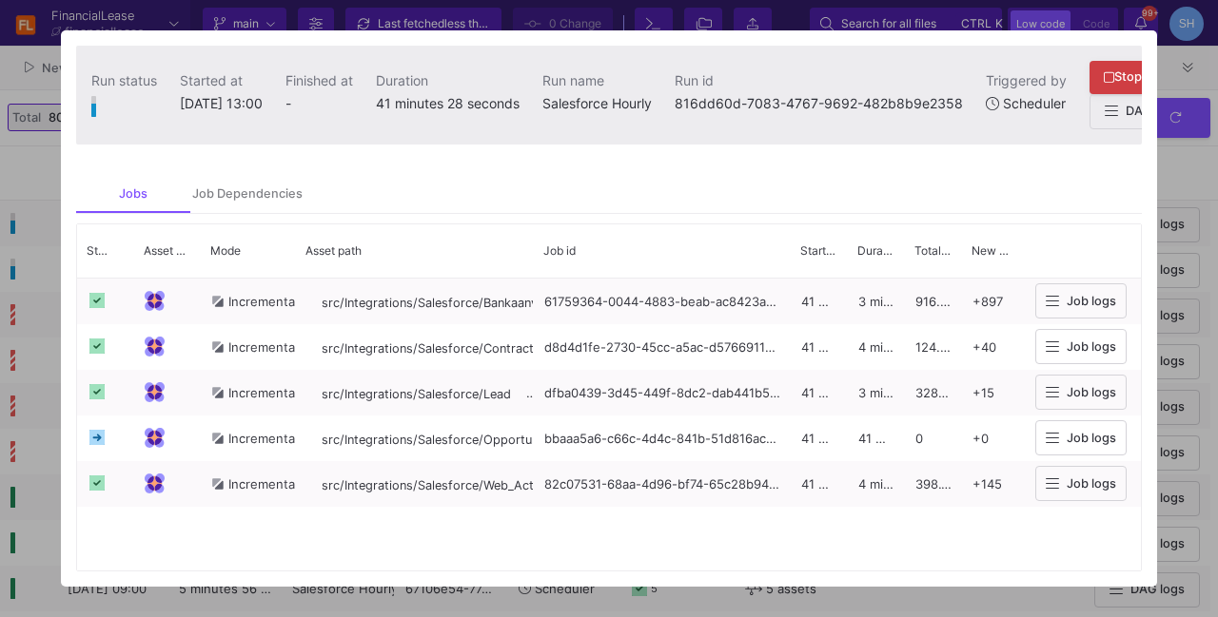
click at [1176, 150] on div at bounding box center [609, 308] width 1218 height 617
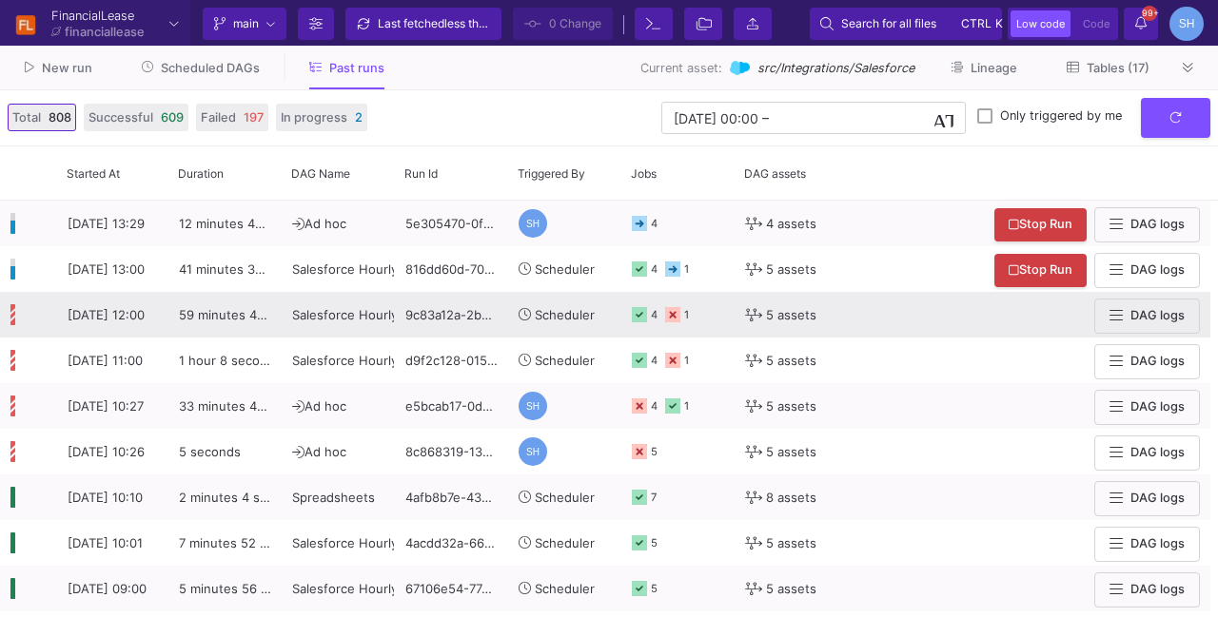
click at [669, 315] on icon at bounding box center [672, 314] width 15 height 15
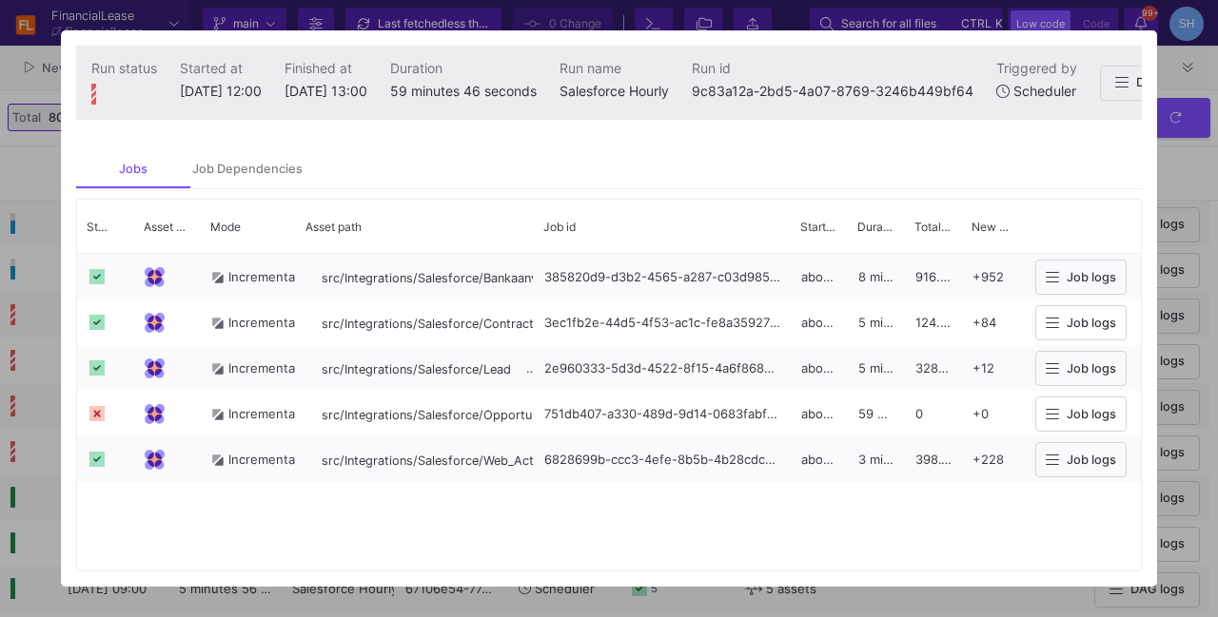
click at [1158, 192] on div at bounding box center [609, 308] width 1218 height 617
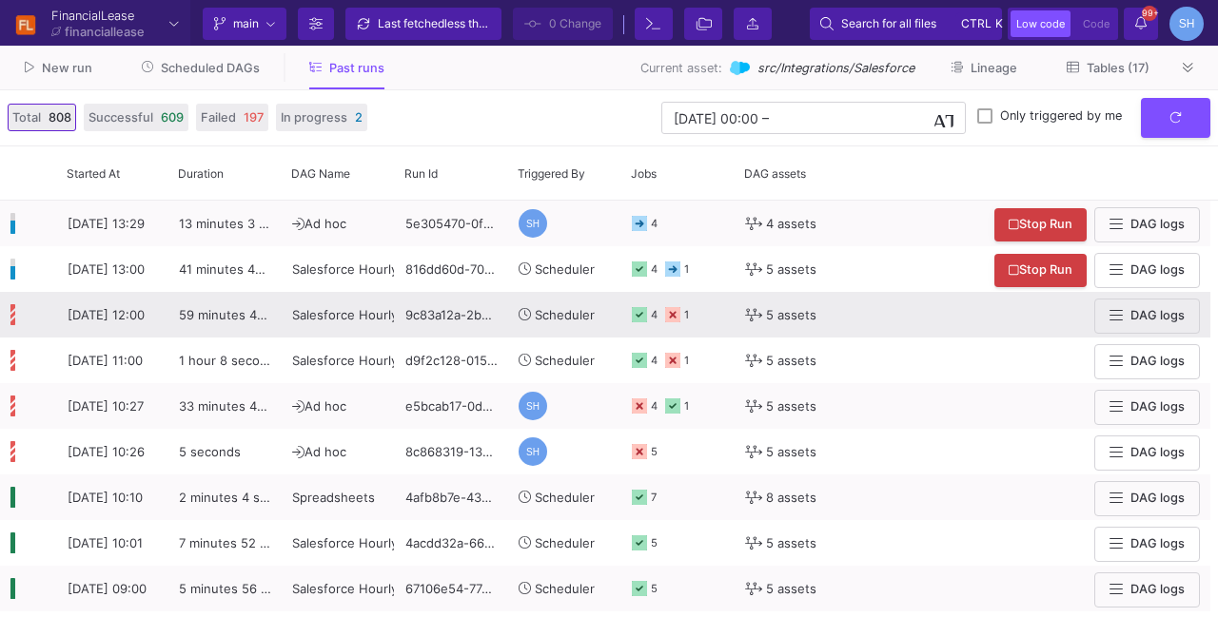
click at [665, 323] on div "1" at bounding box center [677, 315] width 24 height 45
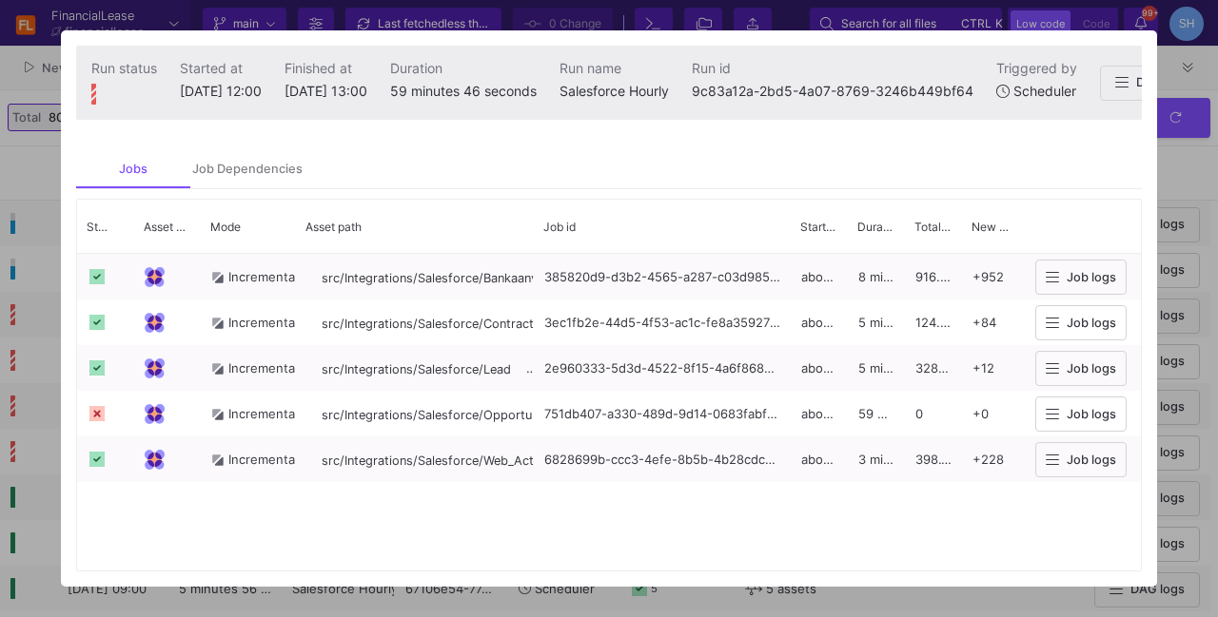
click at [1198, 180] on div at bounding box center [609, 308] width 1218 height 617
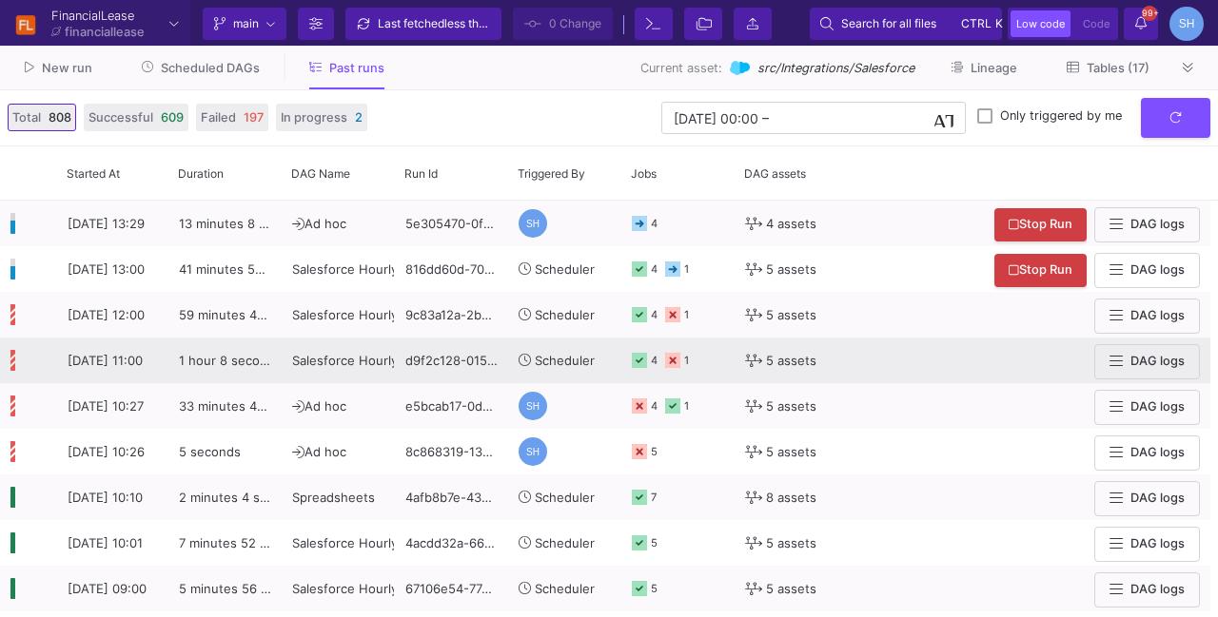
click at [679, 367] on icon at bounding box center [672, 360] width 15 height 15
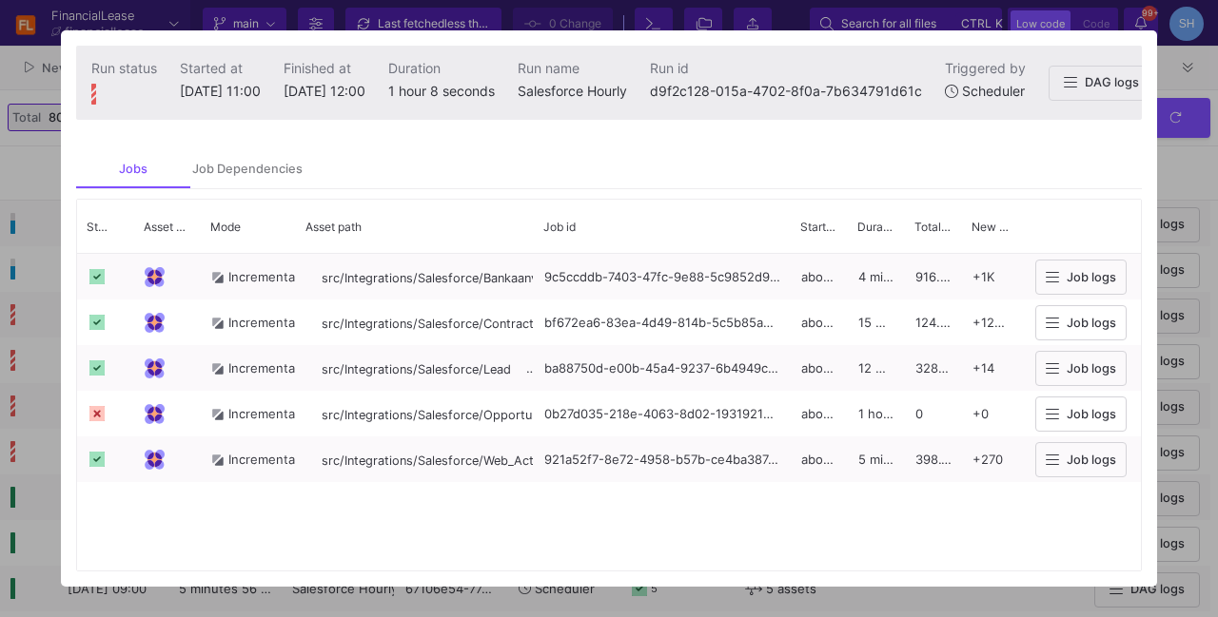
click at [1185, 167] on div at bounding box center [609, 308] width 1218 height 617
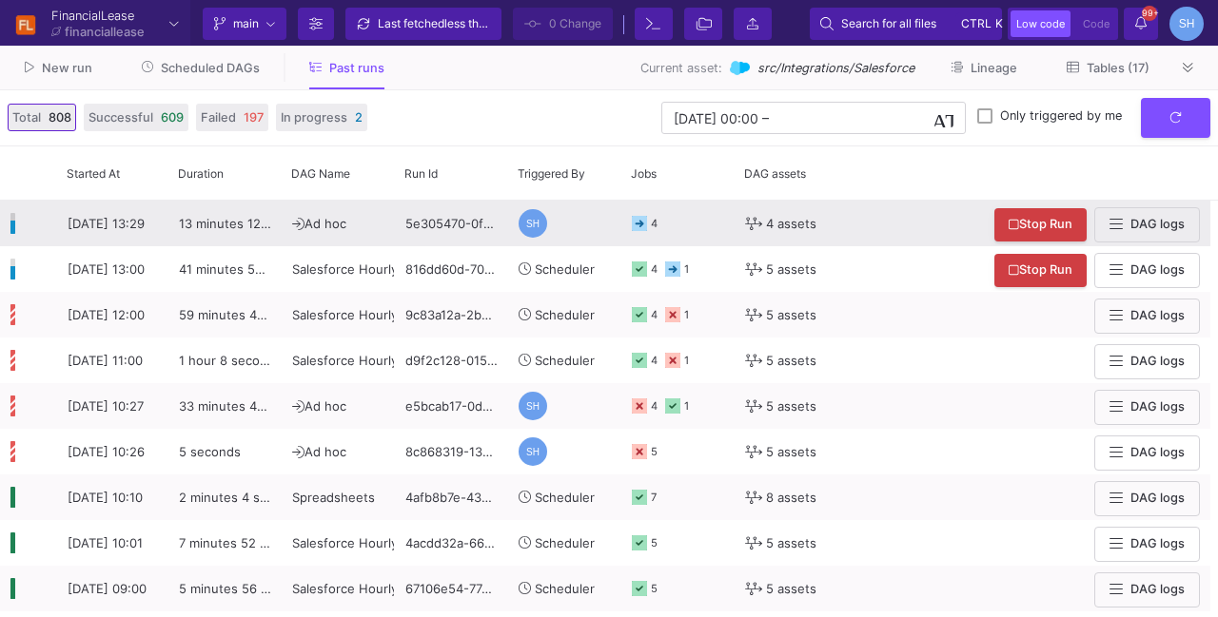
click at [749, 228] on icon at bounding box center [753, 223] width 17 height 13
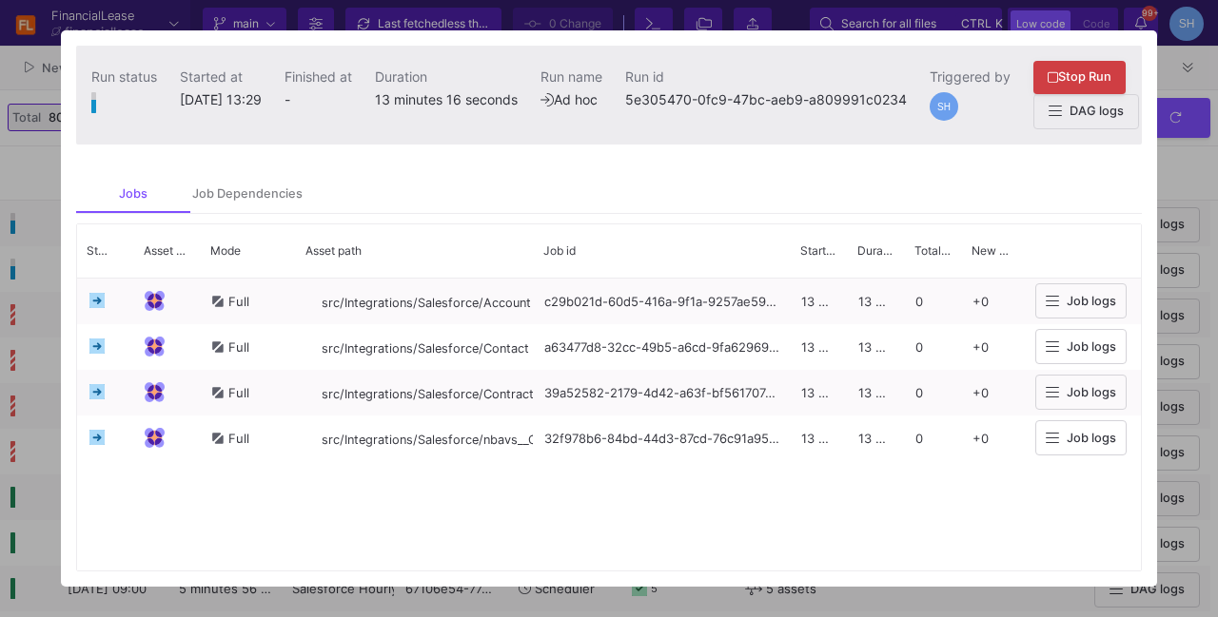
click at [1187, 159] on div at bounding box center [609, 308] width 1218 height 617
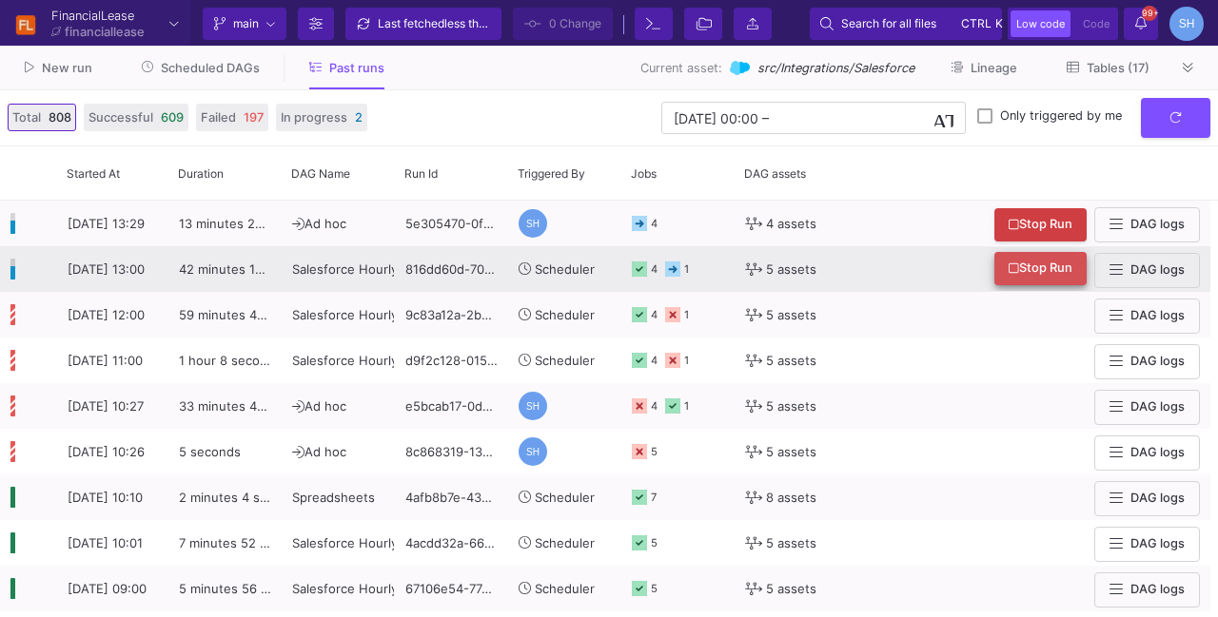
click at [998, 277] on button "Stop Run" at bounding box center [1040, 268] width 92 height 33
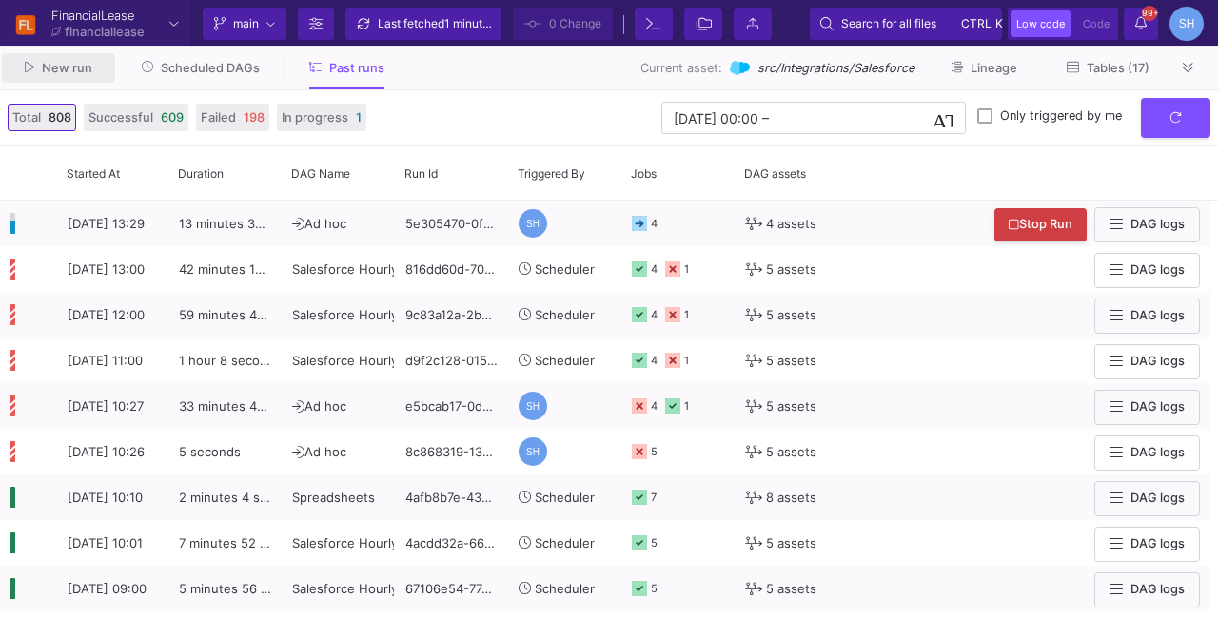
click at [105, 79] on button "New run" at bounding box center [58, 67] width 113 height 29
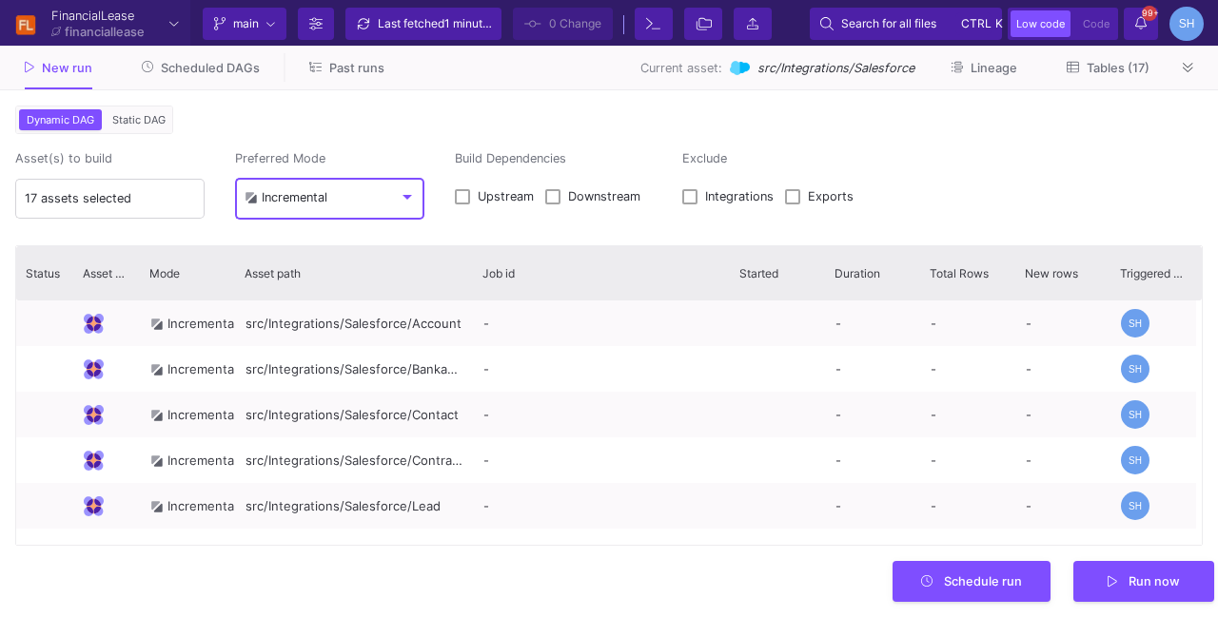
click at [300, 201] on div "Incremental" at bounding box center [286, 197] width 83 height 15
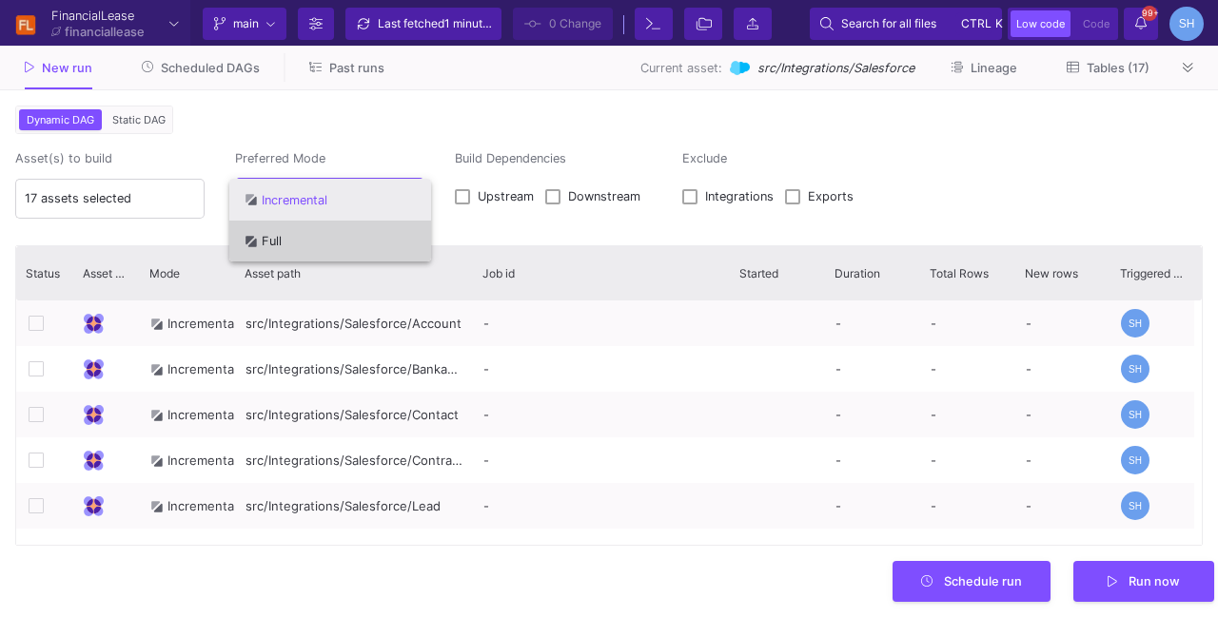
click at [323, 248] on span "Full" at bounding box center [330, 241] width 171 height 42
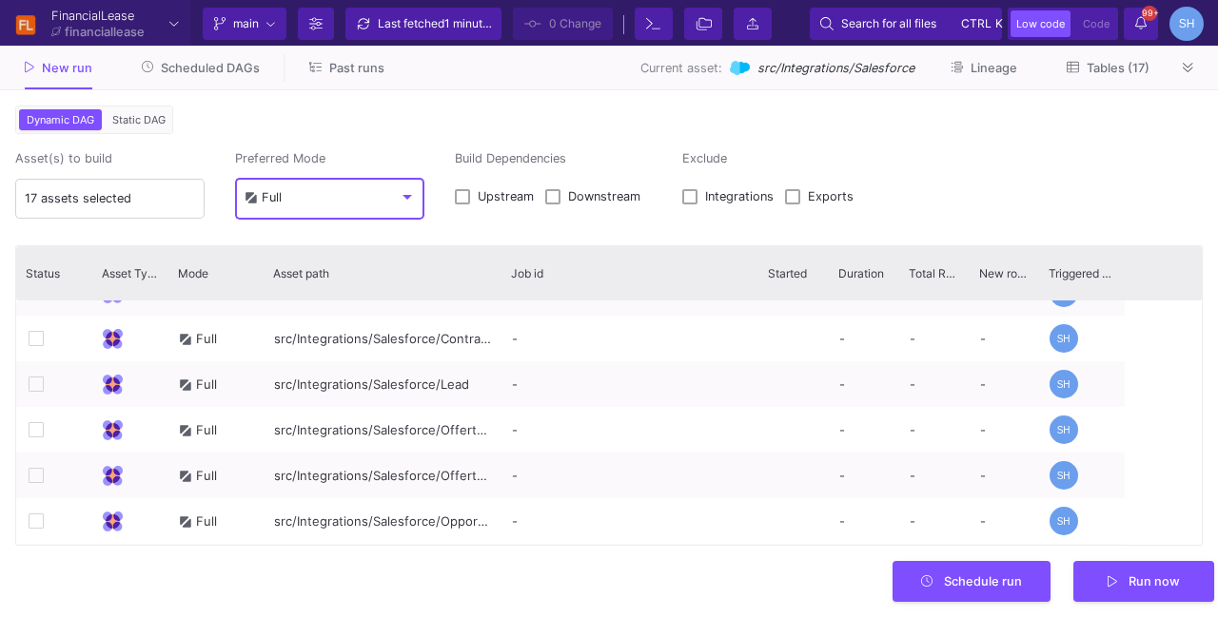
scroll to position [162, 0]
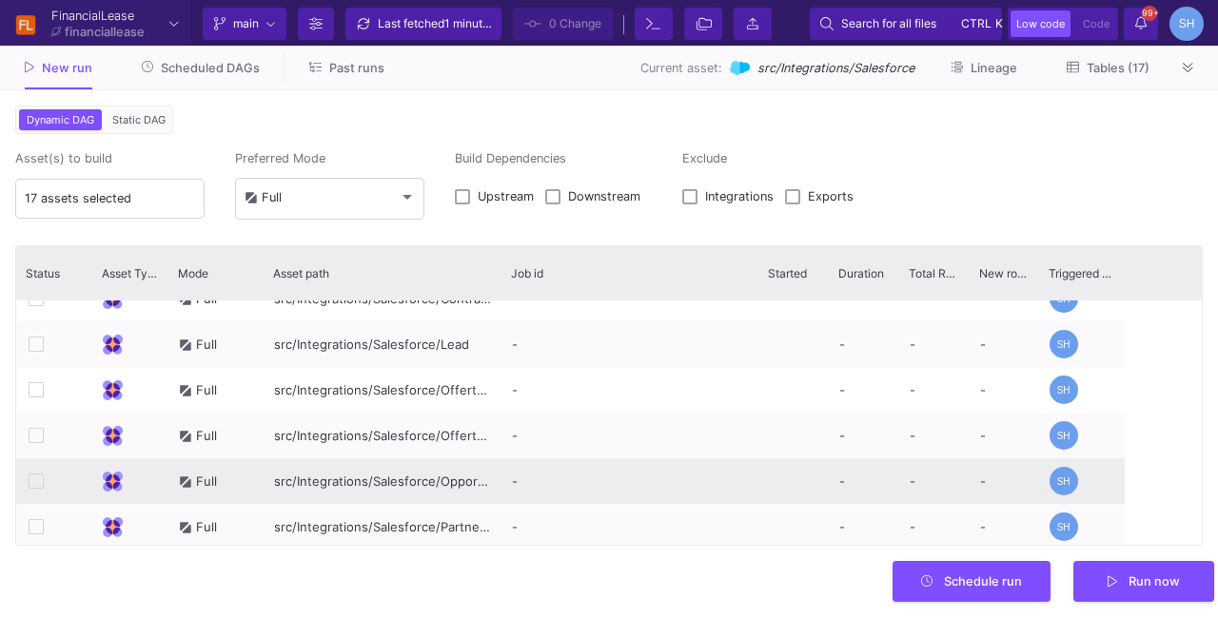
click at [33, 477] on icon at bounding box center [36, 481] width 15 height 15
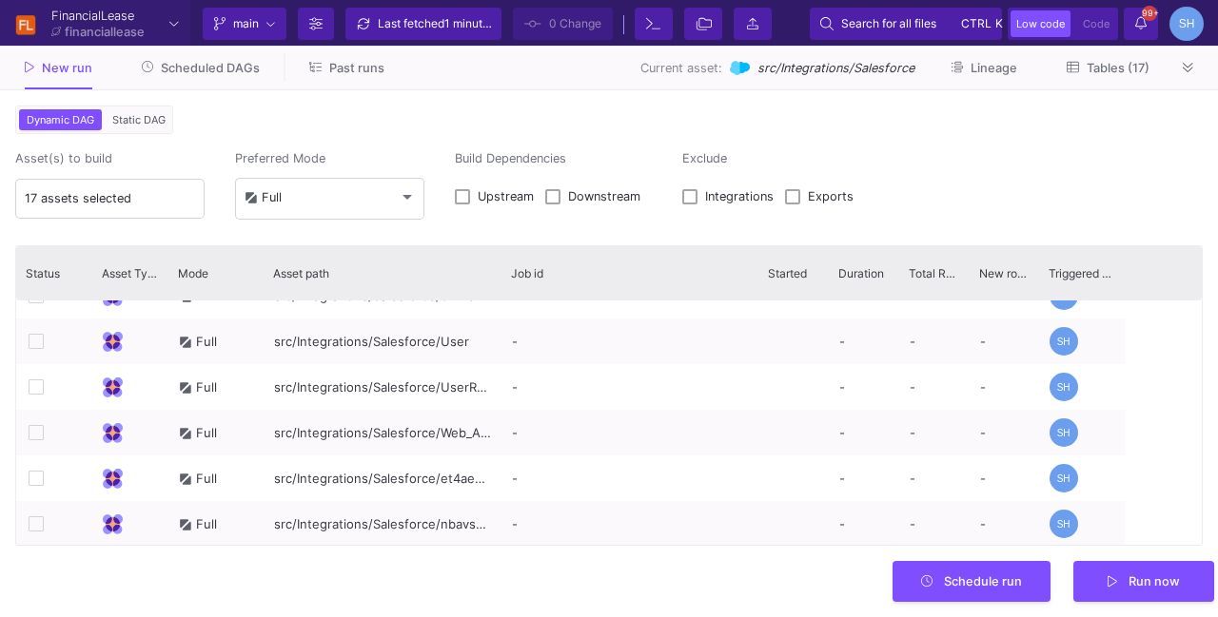
scroll to position [0, 0]
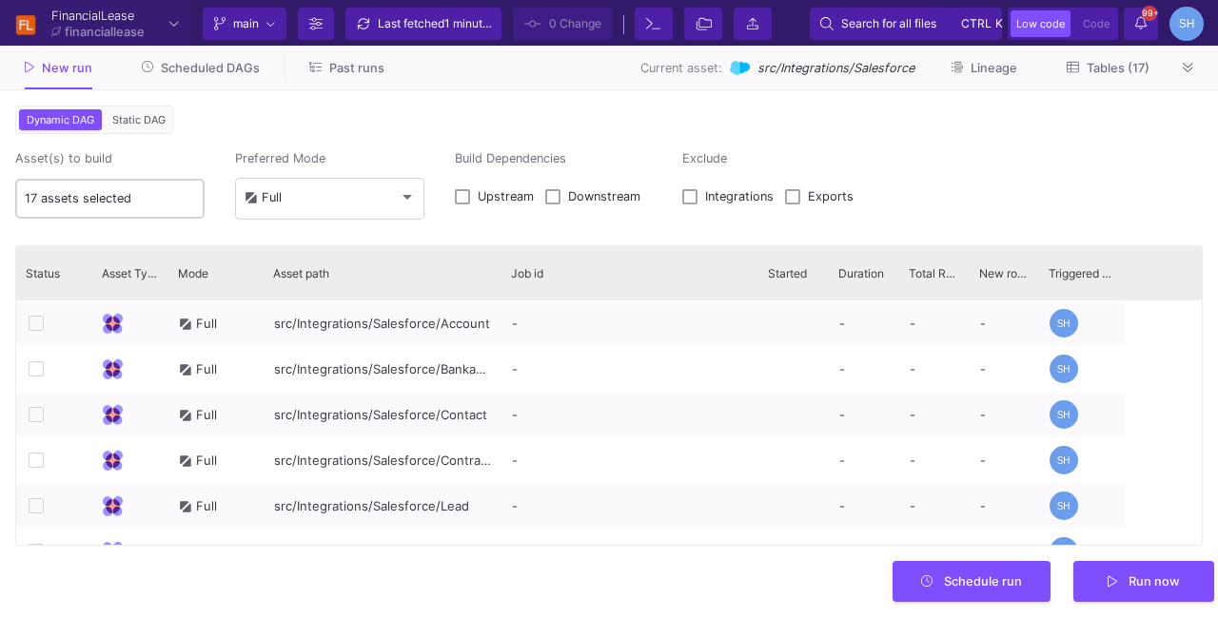
click at [161, 189] on div "17 assets selected" at bounding box center [110, 197] width 171 height 43
click at [139, 203] on input "17 assets selected" at bounding box center [110, 198] width 171 height 15
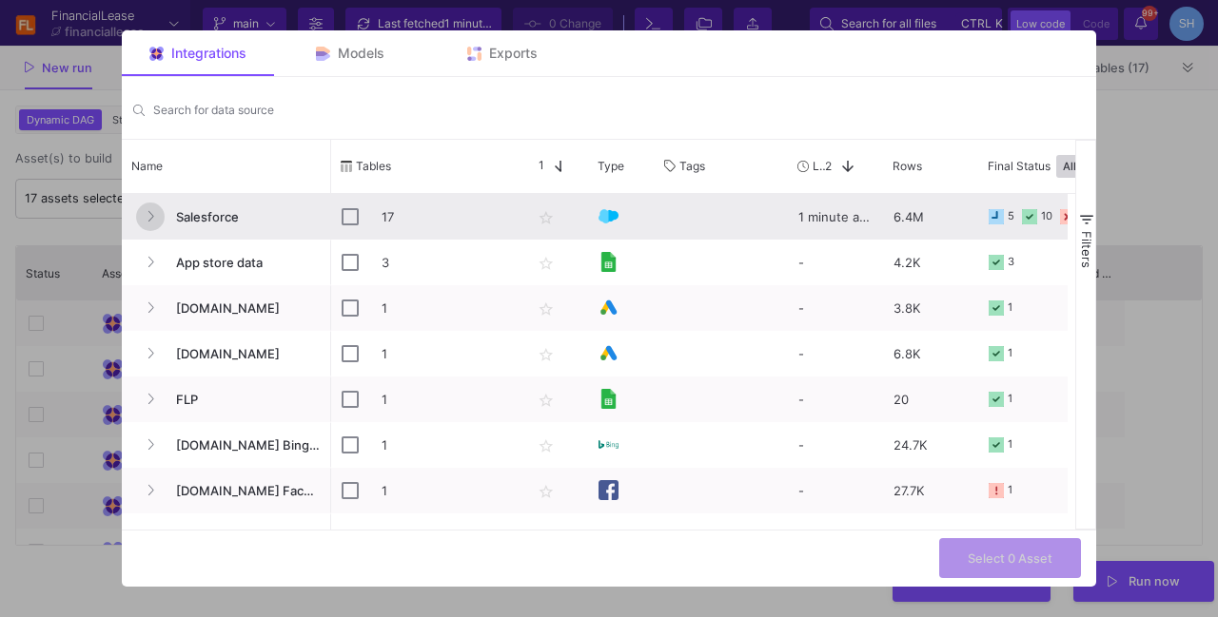
click at [148, 214] on icon "Press SPACE to select this row." at bounding box center [151, 216] width 8 height 12
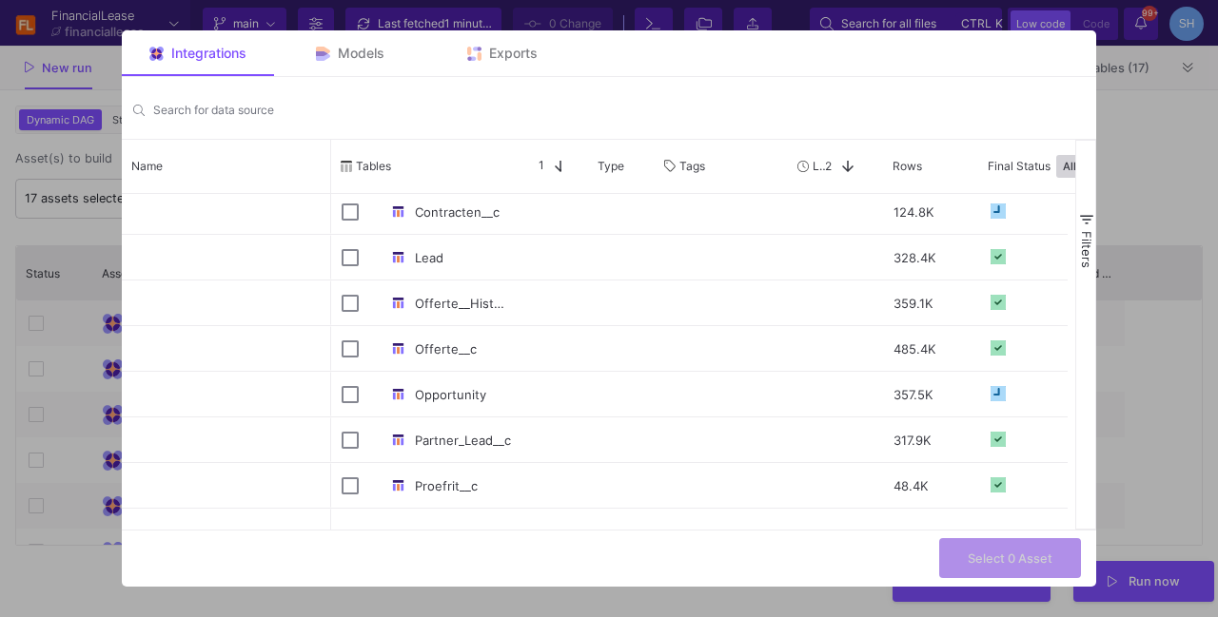
scroll to position [200, 0]
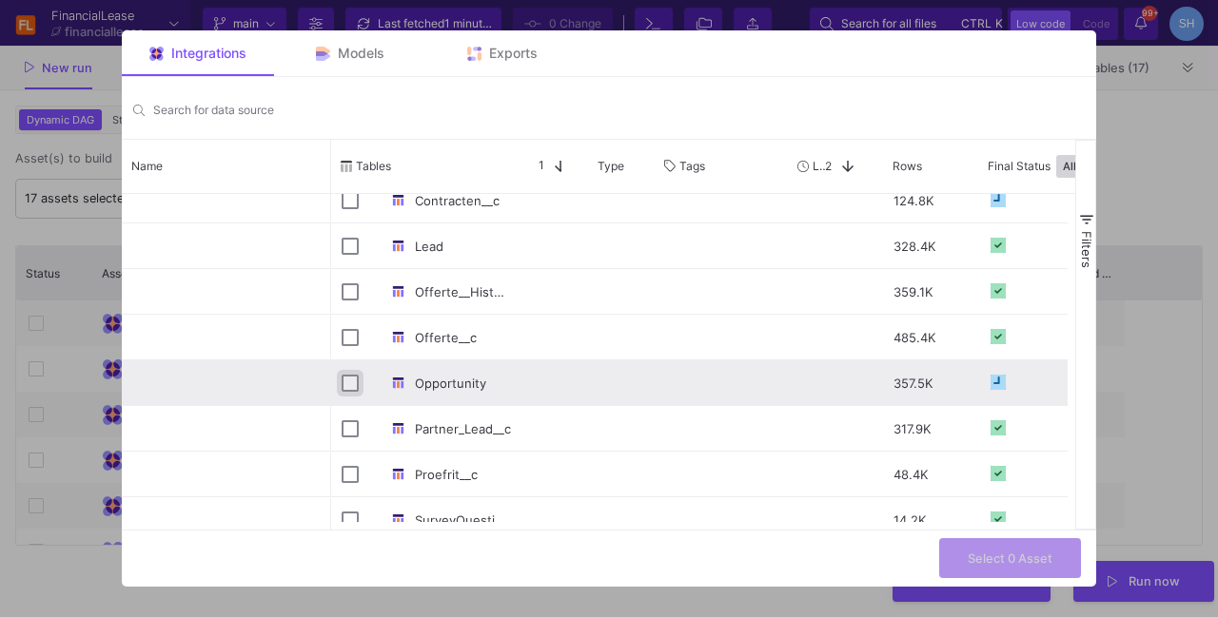
click at [352, 382] on input "Press Space to toggle row selection (unchecked)" at bounding box center [350, 383] width 17 height 17
checkbox input "true"
checkbox input "false"
click at [991, 545] on button "Select 1 Asset" at bounding box center [1011, 557] width 140 height 41
type input "1 asset selected"
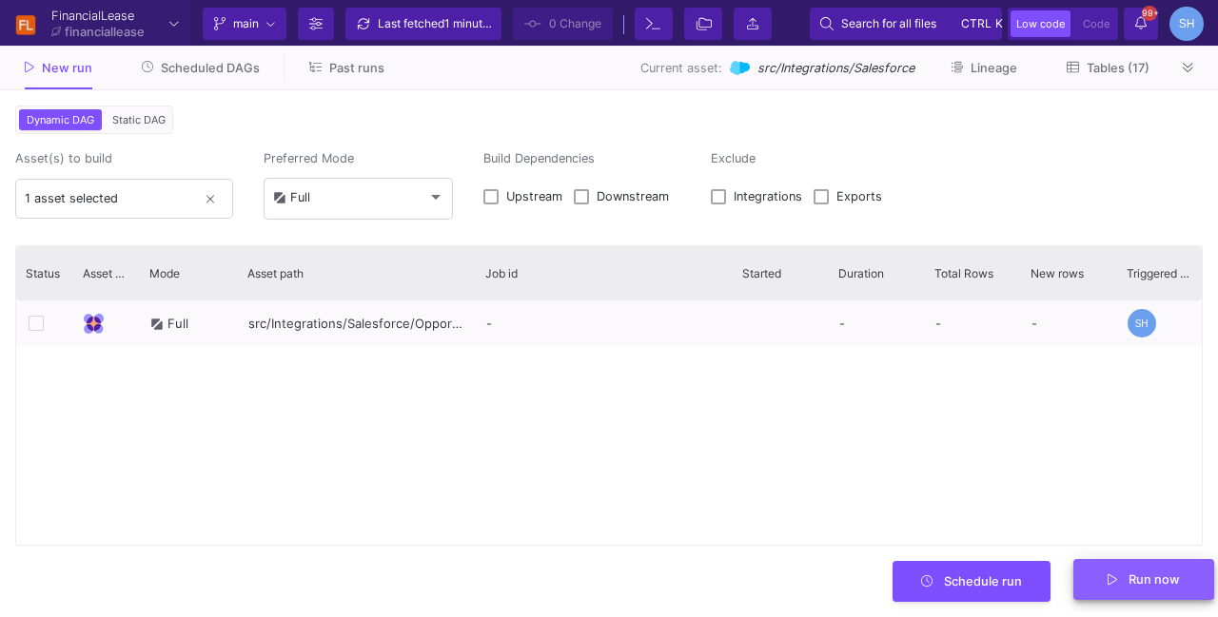
click at [1136, 593] on button "Run now" at bounding box center [1143, 579] width 141 height 41
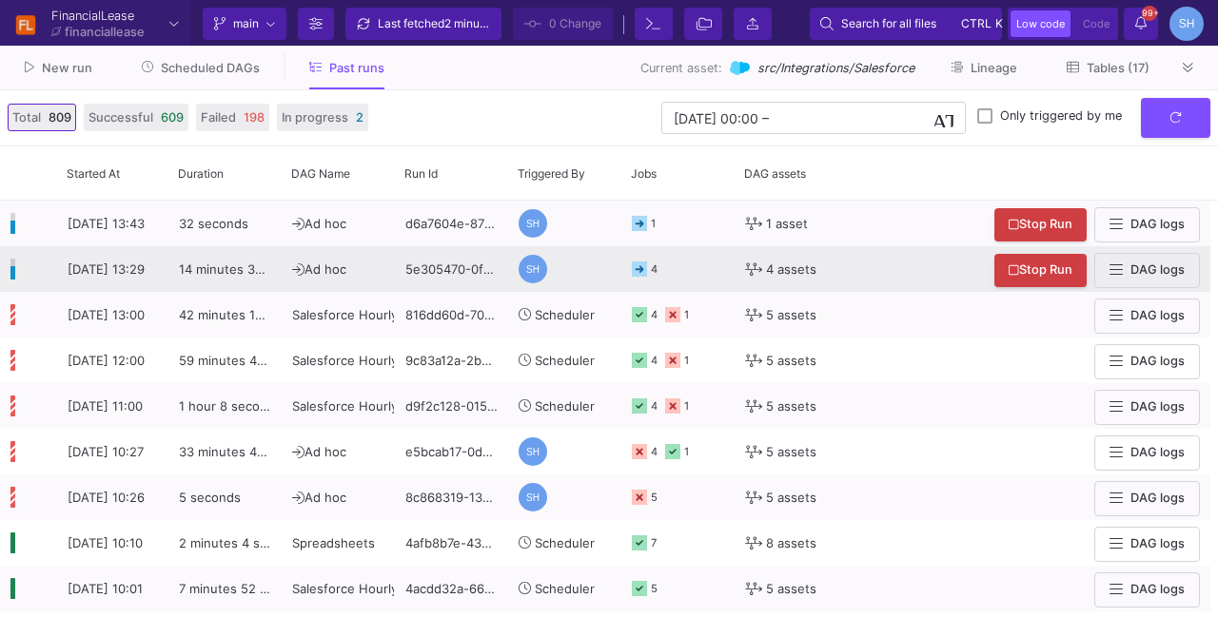
click at [634, 268] on icon at bounding box center [639, 269] width 15 height 15
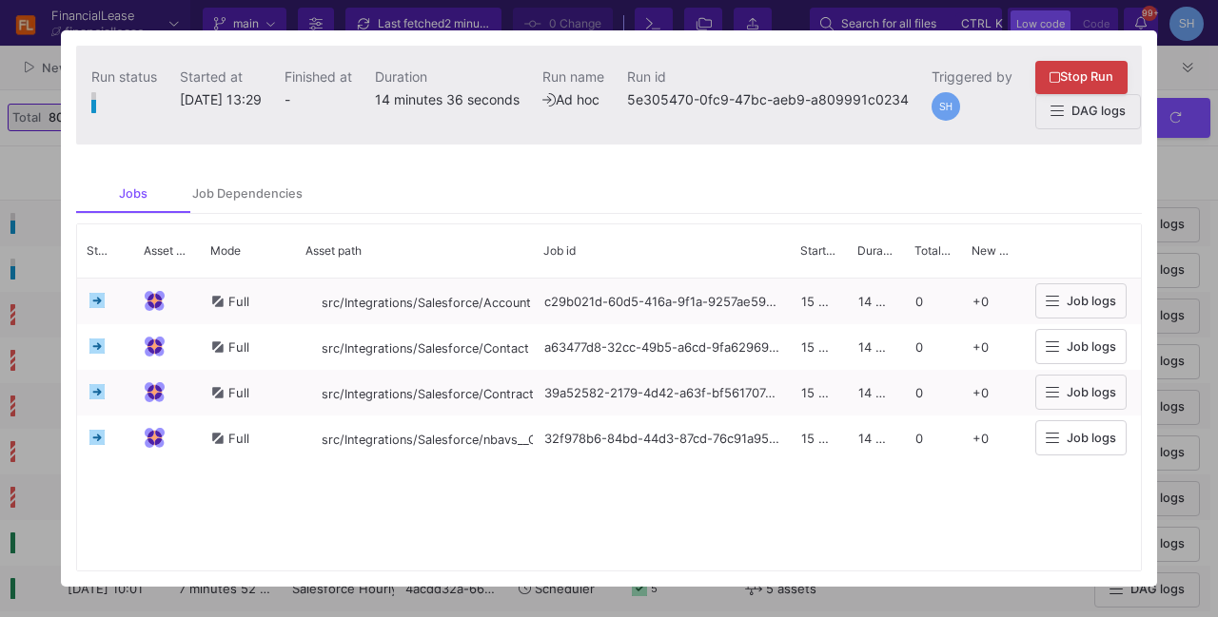
click at [1197, 172] on div at bounding box center [609, 308] width 1218 height 617
